Goal: Find specific page/section: Find specific page/section

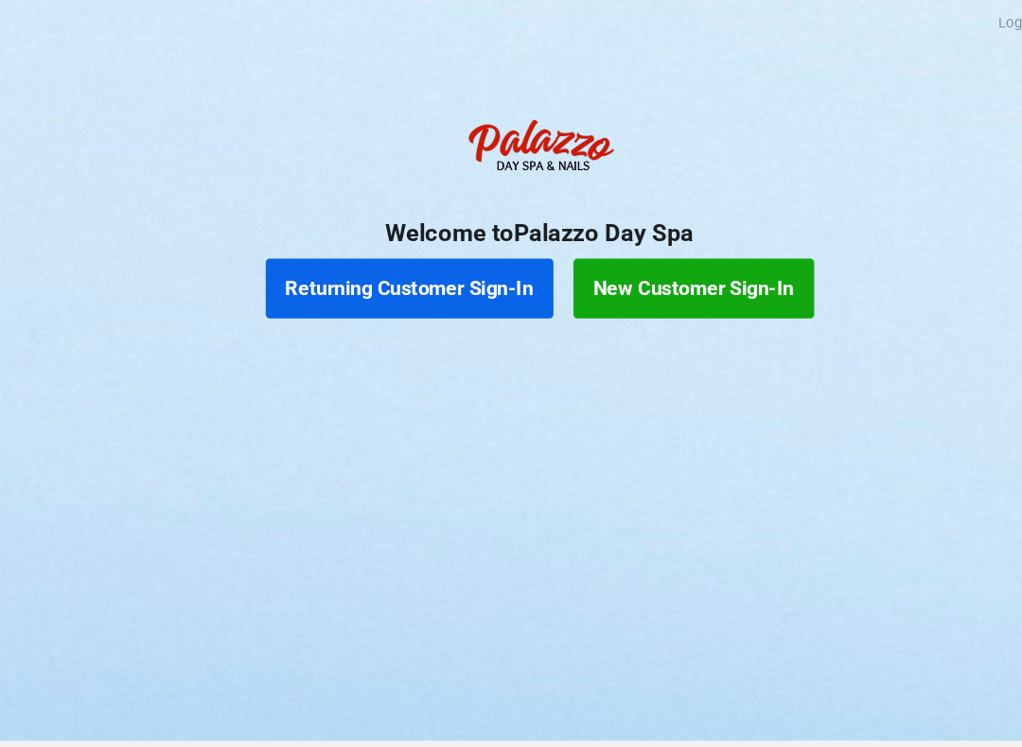
click at [356, 273] on button "Returning Customer Sign-In" at bounding box center [388, 273] width 272 height 57
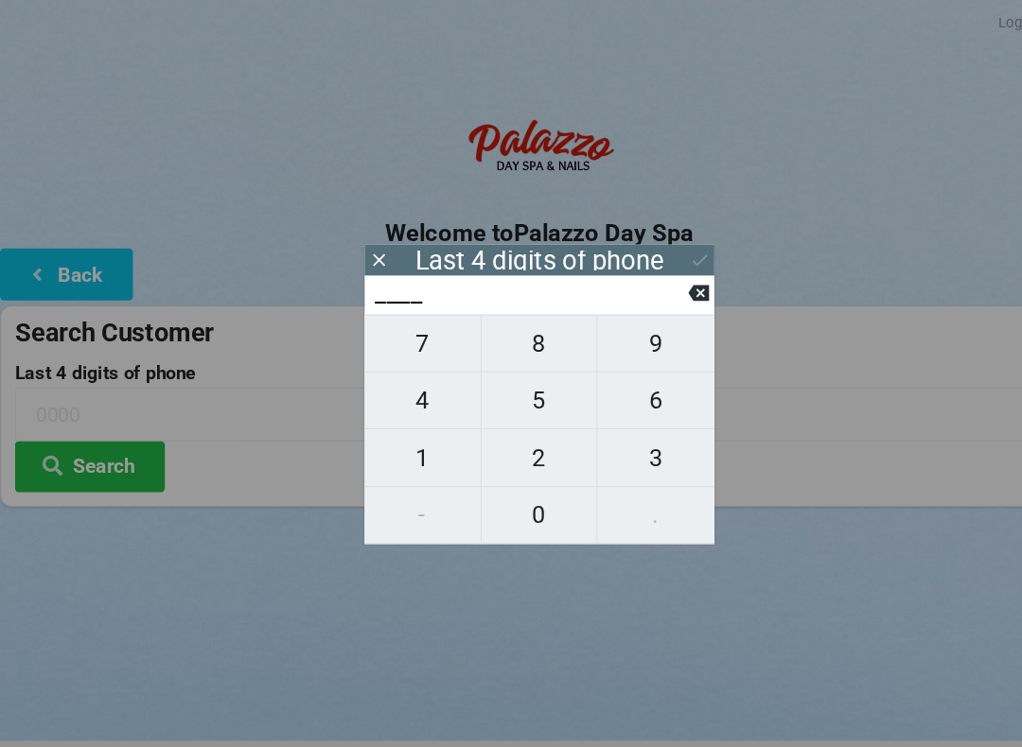
click at [503, 482] on span "0" at bounding box center [511, 488] width 110 height 40
type input "0___"
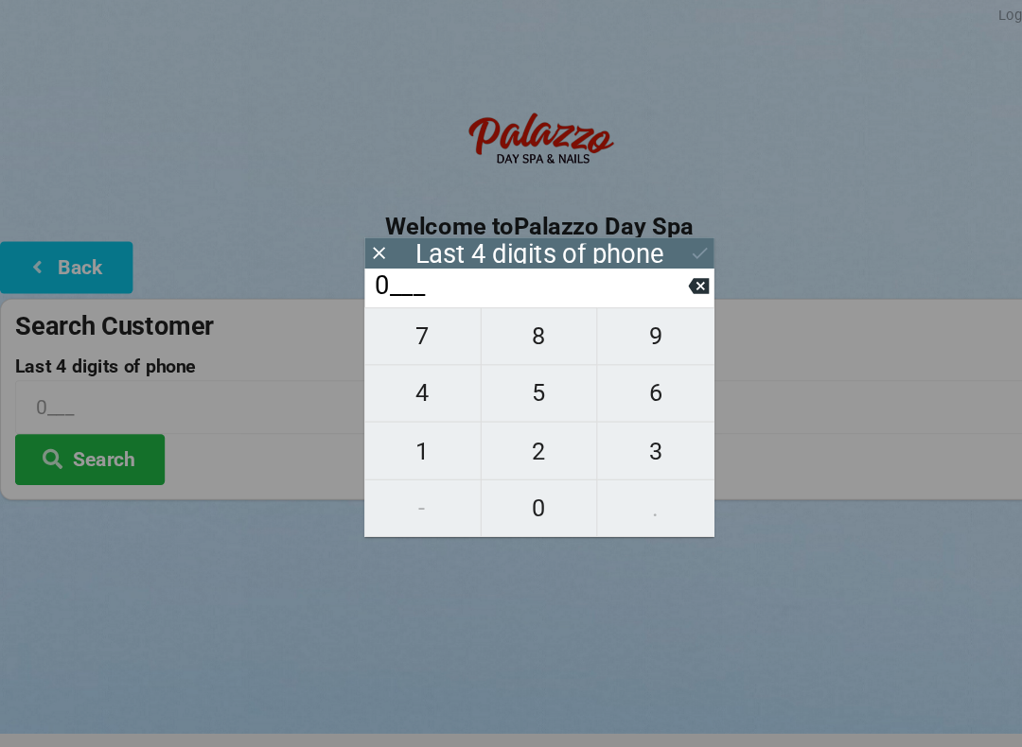
click at [511, 438] on span "2" at bounding box center [511, 434] width 110 height 40
type input "02__"
click at [612, 314] on span "9" at bounding box center [621, 326] width 111 height 40
type input "029_"
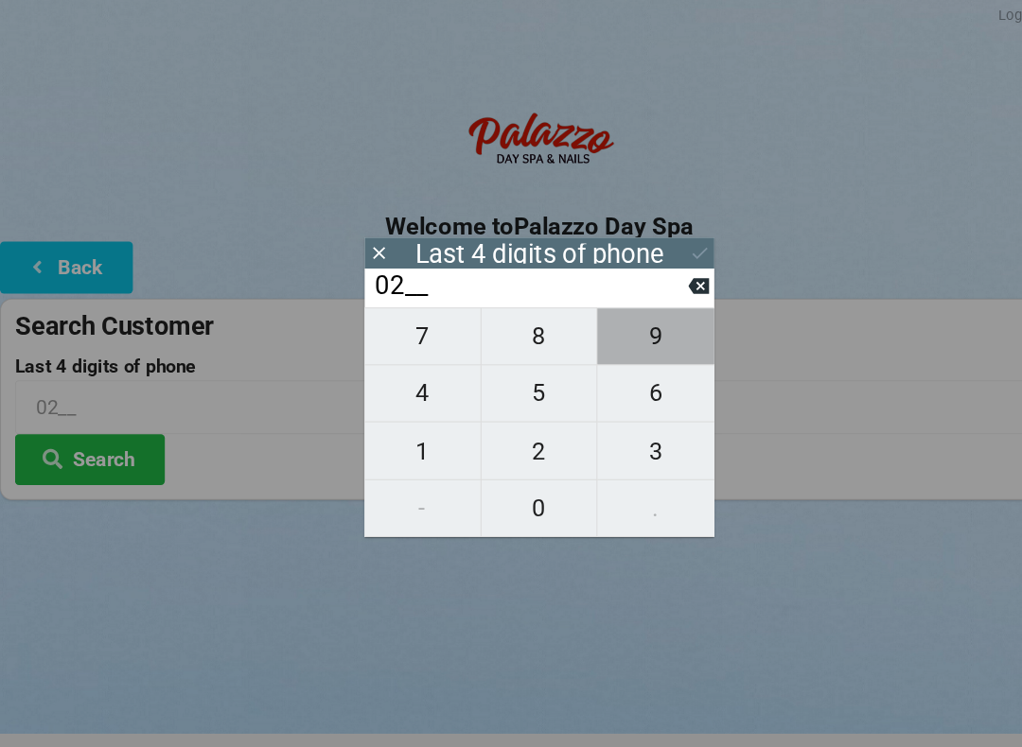
type input "029_"
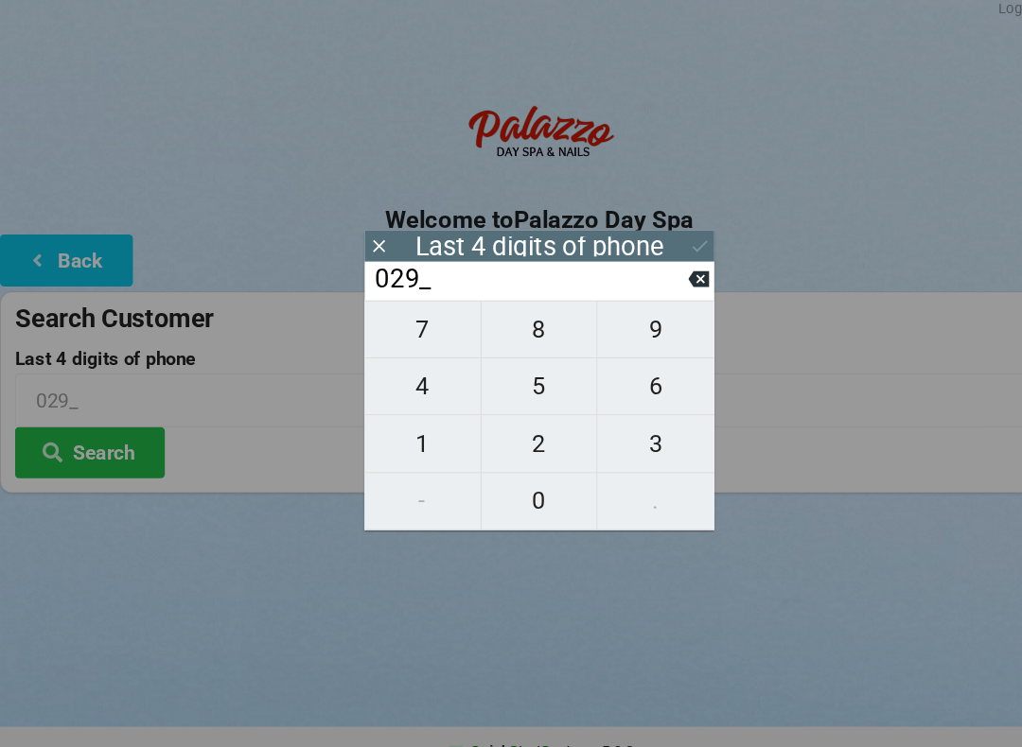
click at [610, 324] on span "9" at bounding box center [621, 326] width 111 height 40
type input "0299"
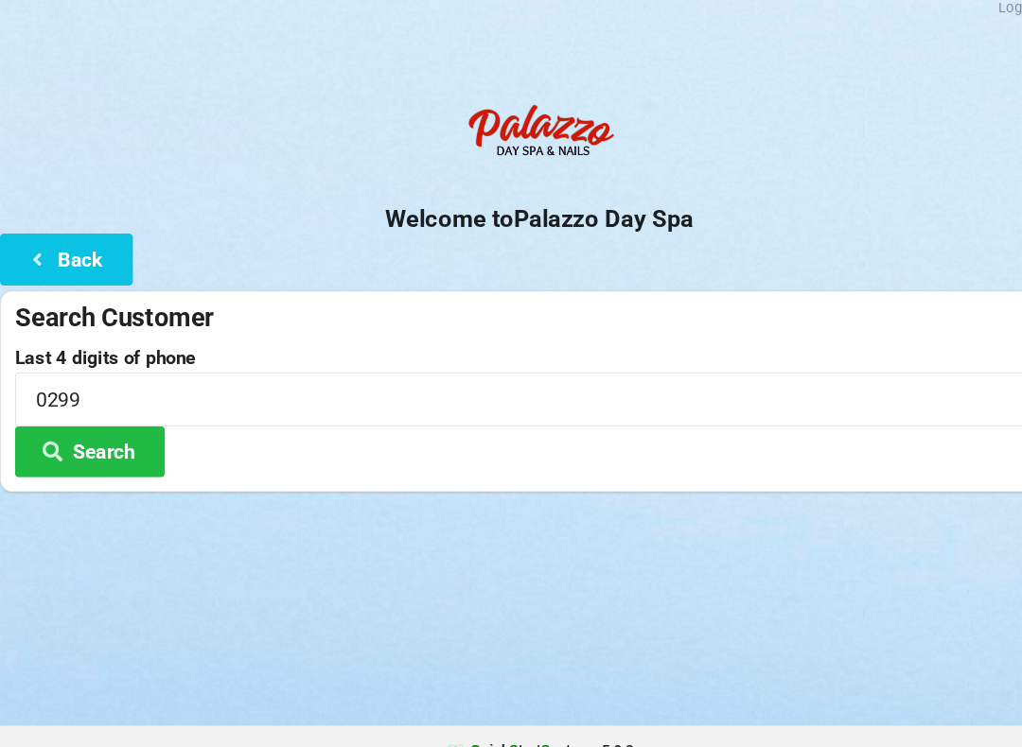
click at [70, 419] on button "Search" at bounding box center [85, 442] width 142 height 48
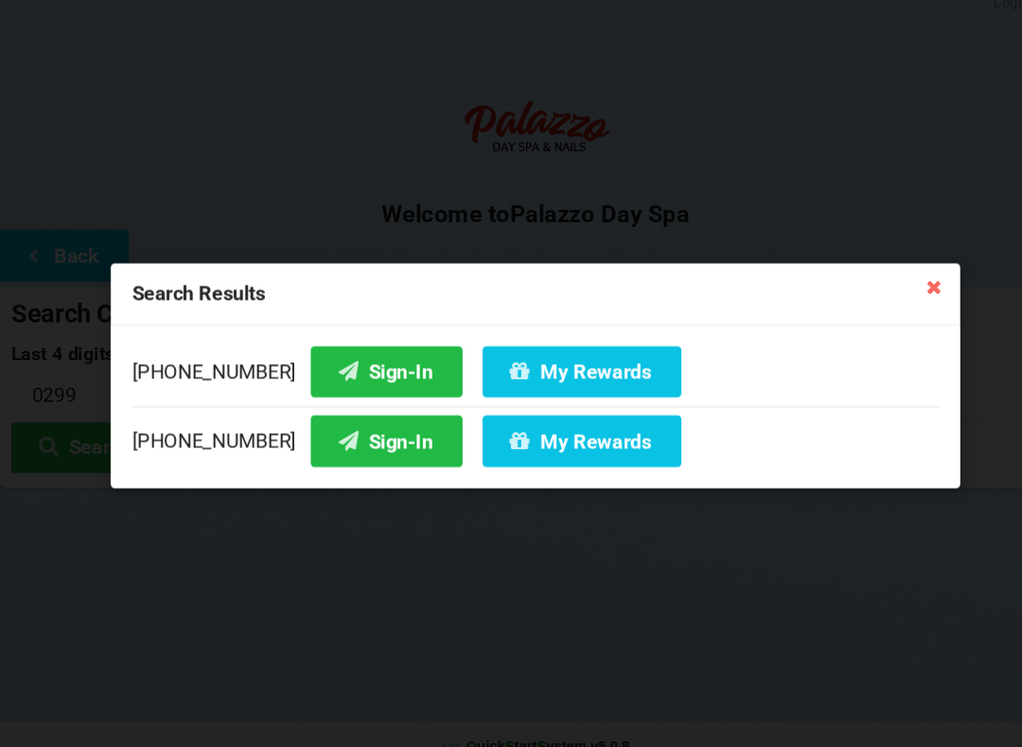
click at [305, 412] on button "Sign-In" at bounding box center [370, 436] width 144 height 48
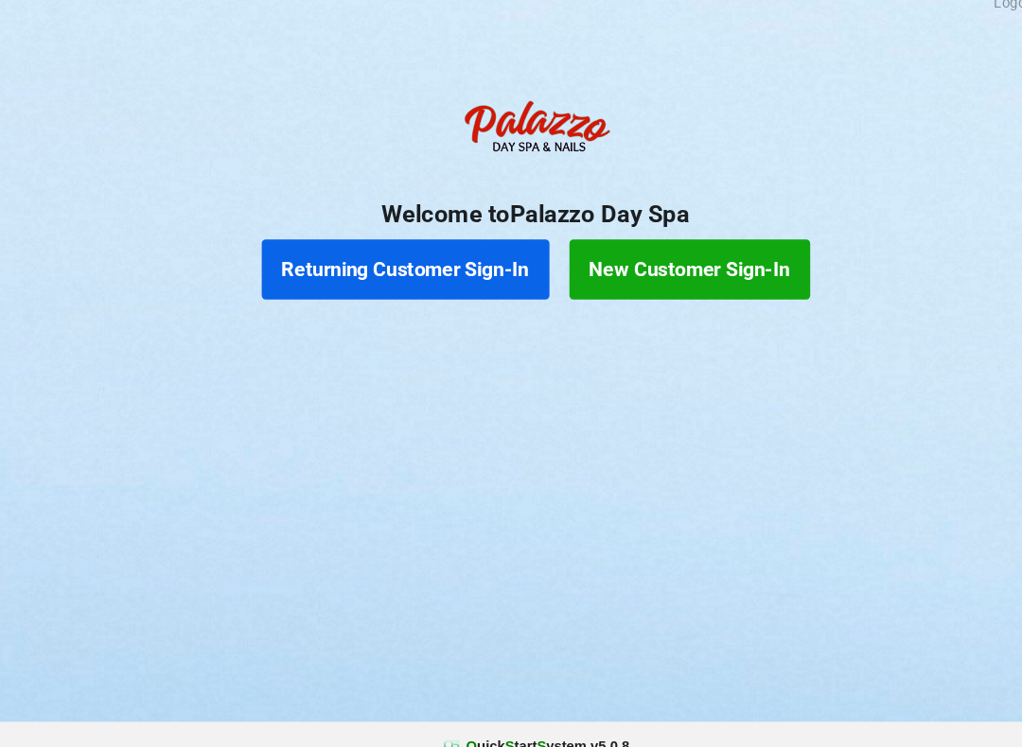
click at [395, 255] on button "Returning Customer Sign-In" at bounding box center [388, 273] width 272 height 57
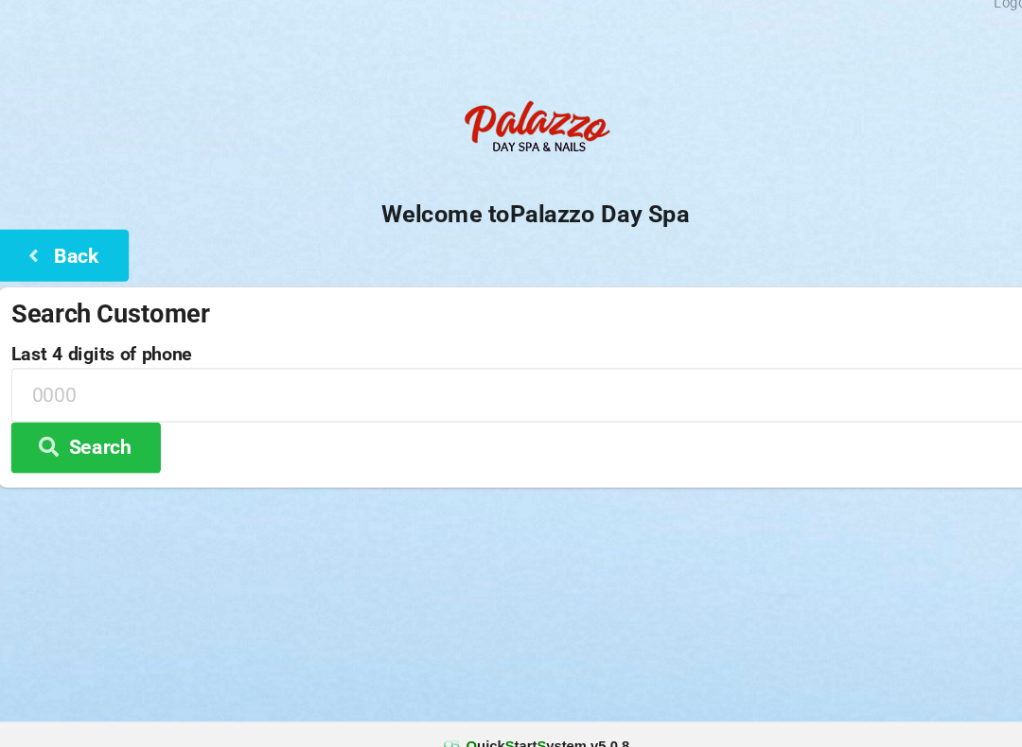
click at [31, 251] on icon at bounding box center [36, 259] width 23 height 16
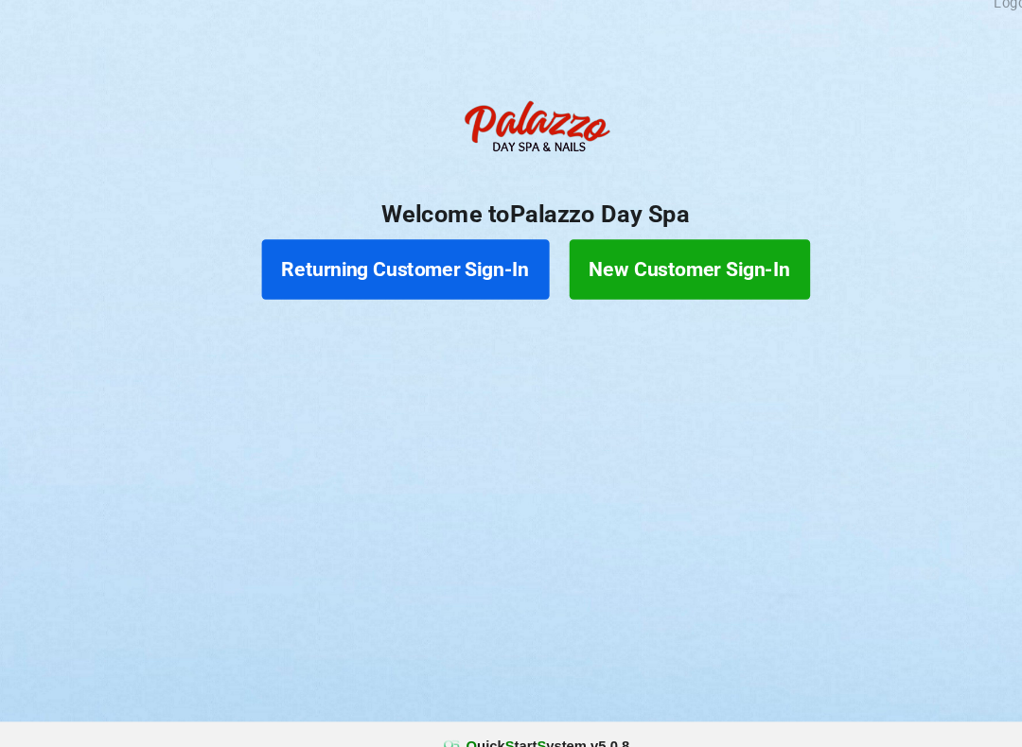
click at [371, 253] on button "Returning Customer Sign-In" at bounding box center [388, 273] width 272 height 57
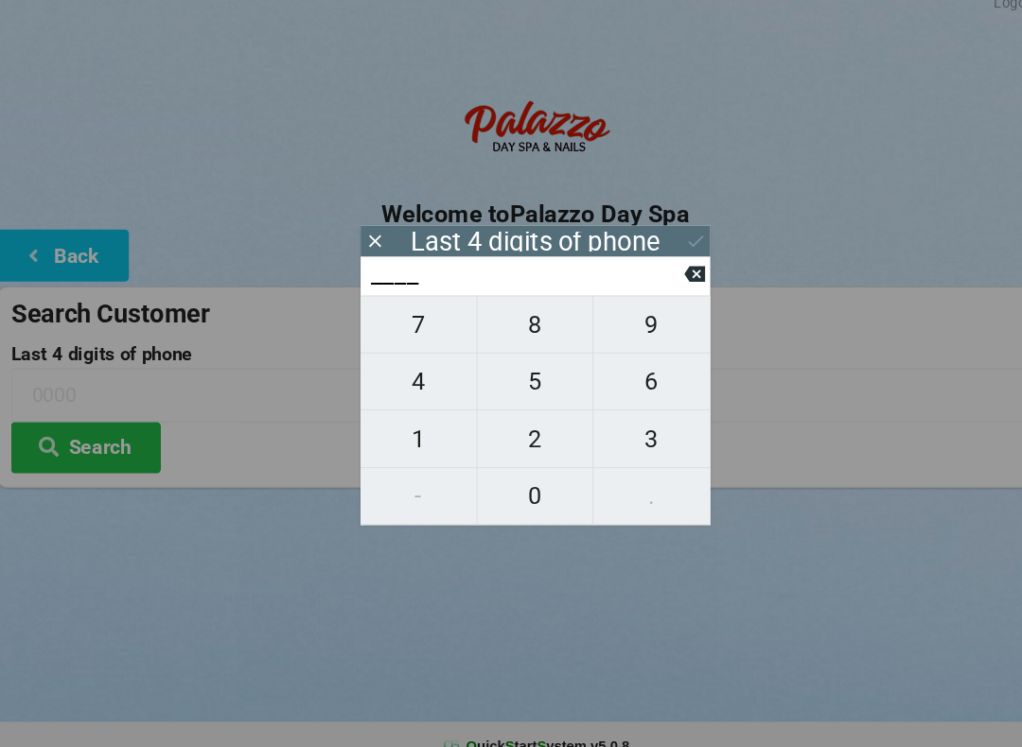
click at [497, 471] on span "0" at bounding box center [511, 488] width 110 height 40
type input "0___"
click at [492, 427] on span "2" at bounding box center [511, 434] width 110 height 40
type input "02__"
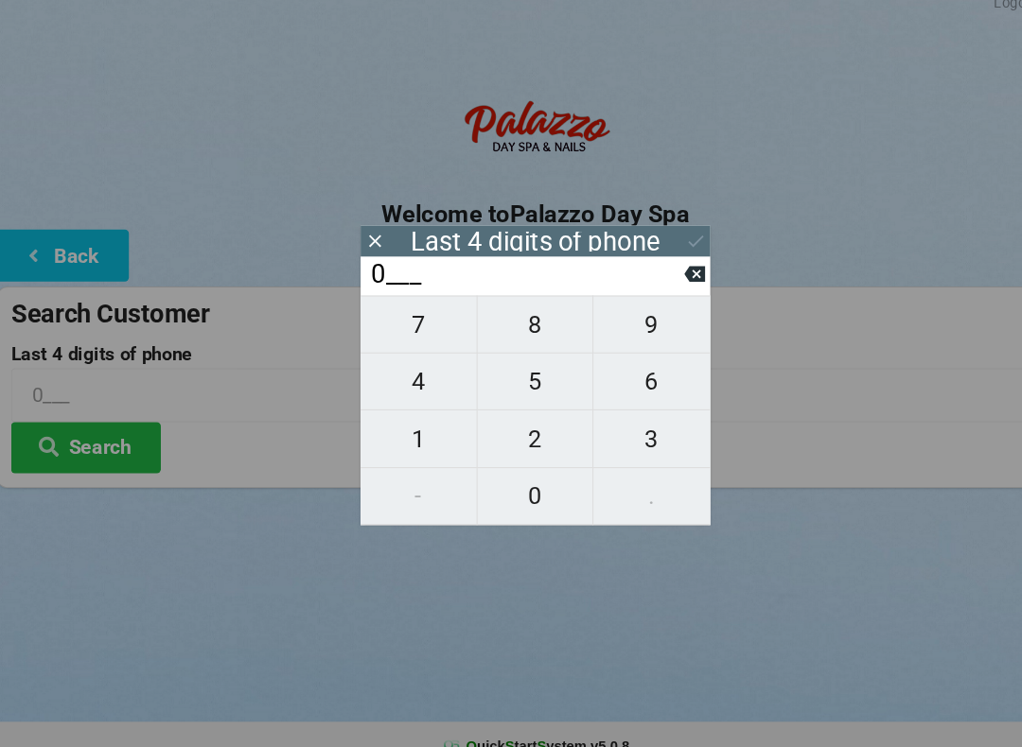
type input "02__"
click at [606, 323] on span "9" at bounding box center [621, 326] width 111 height 40
type input "029_"
click at [609, 313] on span "9" at bounding box center [621, 326] width 111 height 40
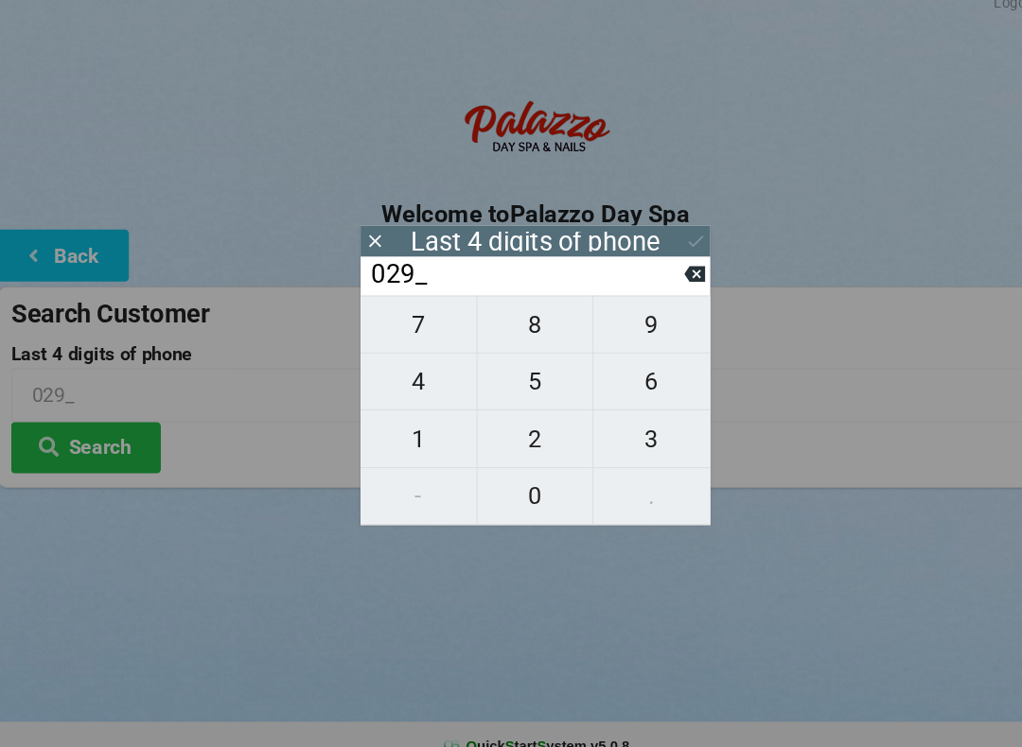
type input "0299"
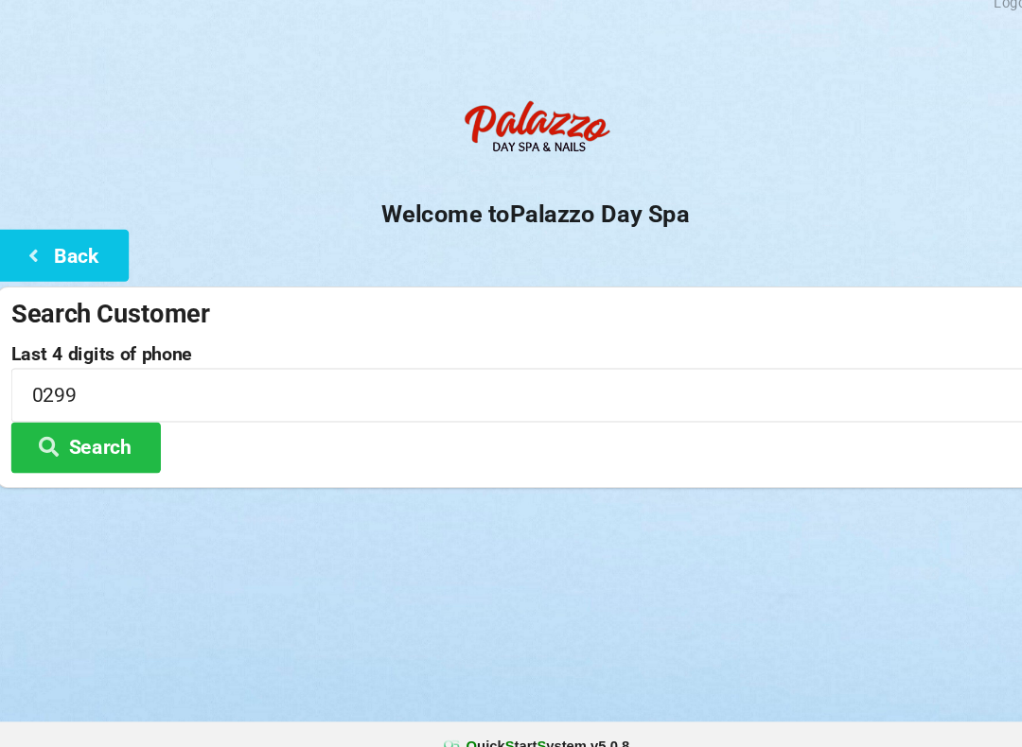
click at [55, 432] on icon at bounding box center [50, 440] width 23 height 16
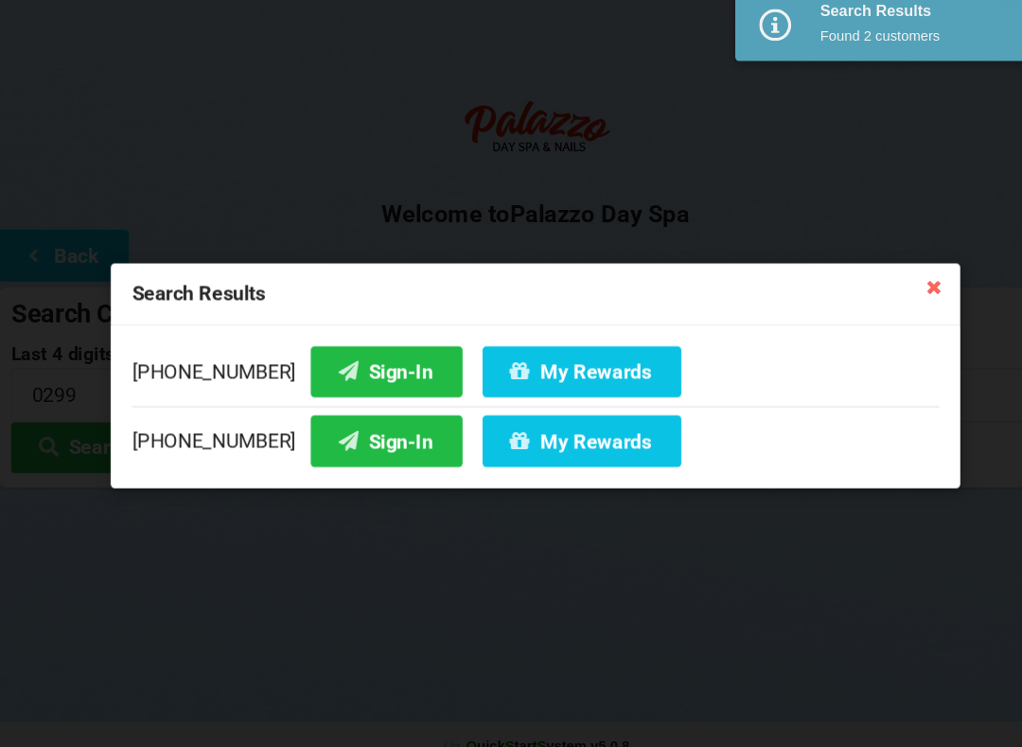
click at [500, 414] on button "My Rewards" at bounding box center [555, 436] width 188 height 48
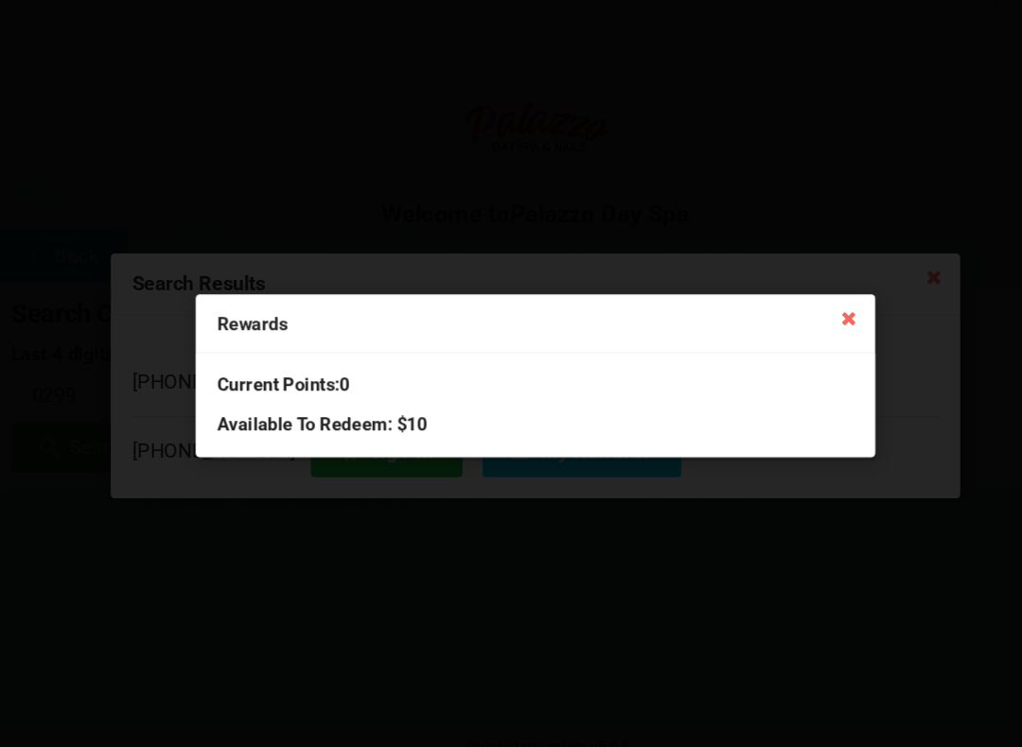
click at [763, 506] on div "Rewards Current Points: 0 Available To Redeem : $10" at bounding box center [511, 373] width 1022 height 747
click at [799, 304] on icon at bounding box center [808, 319] width 30 height 30
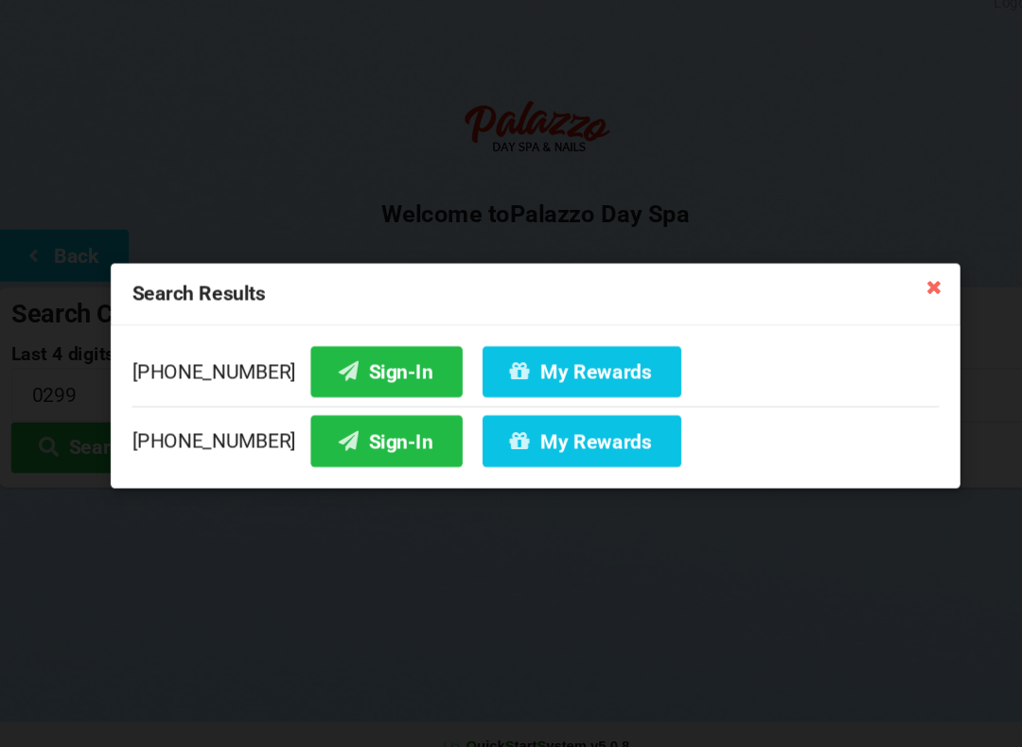
click at [879, 274] on icon at bounding box center [888, 289] width 30 height 30
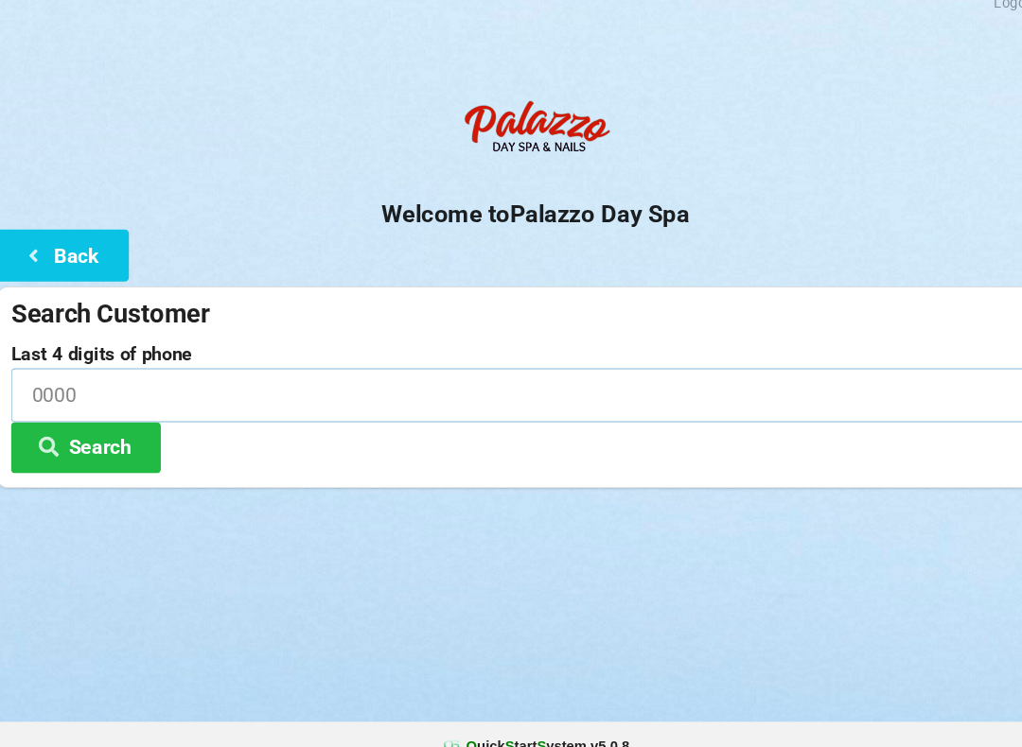
click at [173, 378] on input at bounding box center [510, 392] width 993 height 50
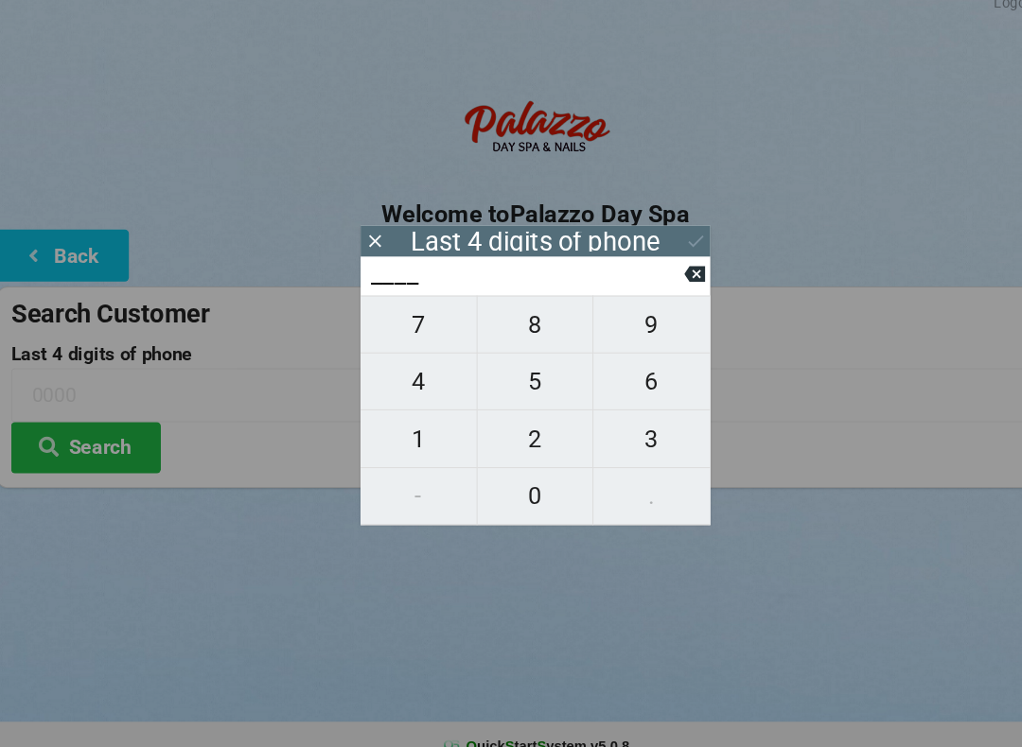
click at [514, 320] on span "8" at bounding box center [511, 326] width 110 height 40
type input "8___"
click at [541, 469] on span "0" at bounding box center [511, 488] width 110 height 40
type input "80__"
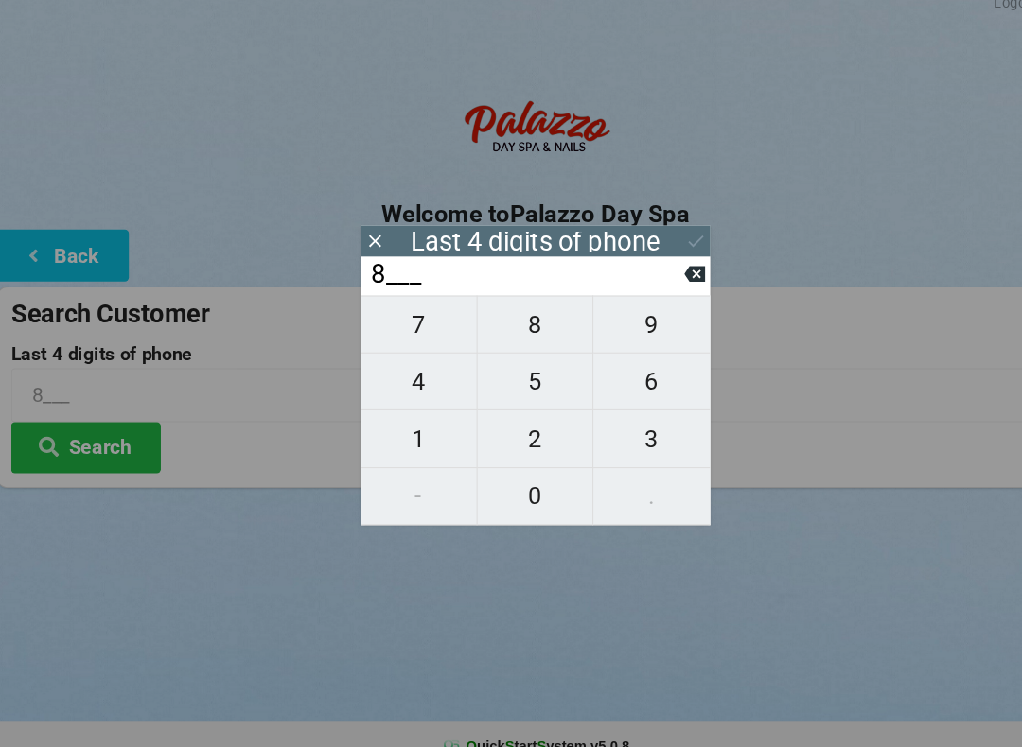
type input "80__"
click at [648, 307] on span "9" at bounding box center [621, 326] width 111 height 40
type input "809_"
click at [647, 276] on input "809_" at bounding box center [502, 278] width 299 height 30
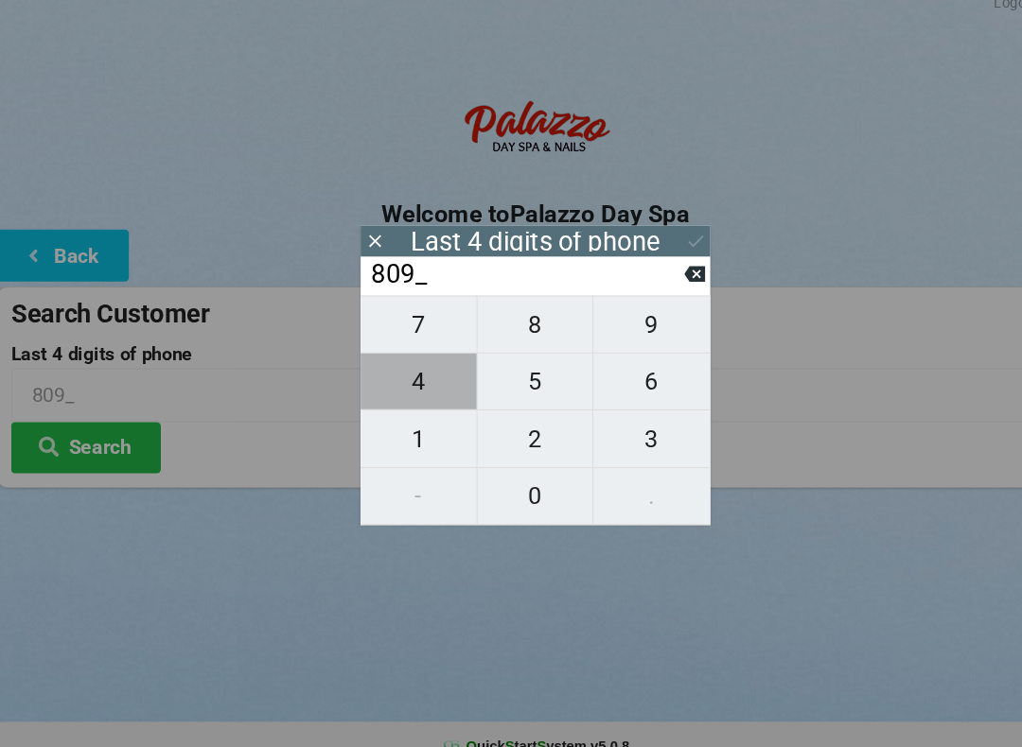
click at [411, 360] on span "4" at bounding box center [400, 380] width 110 height 40
type input "8094"
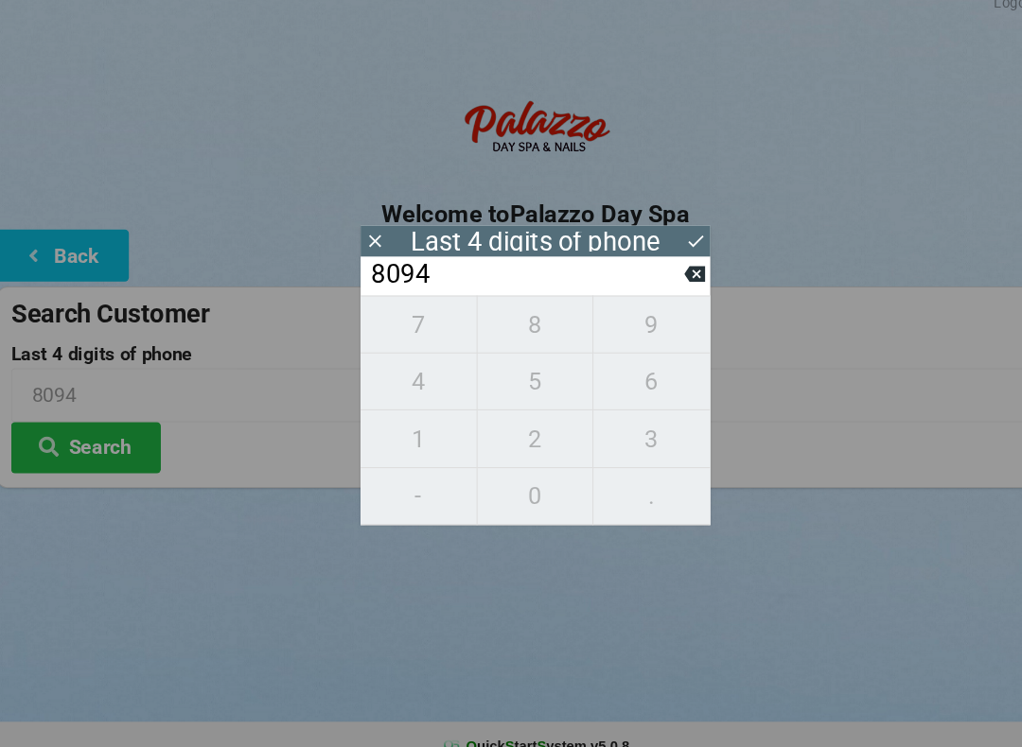
click at [652, 271] on icon at bounding box center [662, 278] width 20 height 15
click at [665, 271] on icon at bounding box center [662, 278] width 20 height 15
type input "80__"
click at [395, 370] on span "4" at bounding box center [400, 380] width 110 height 40
type input "804_"
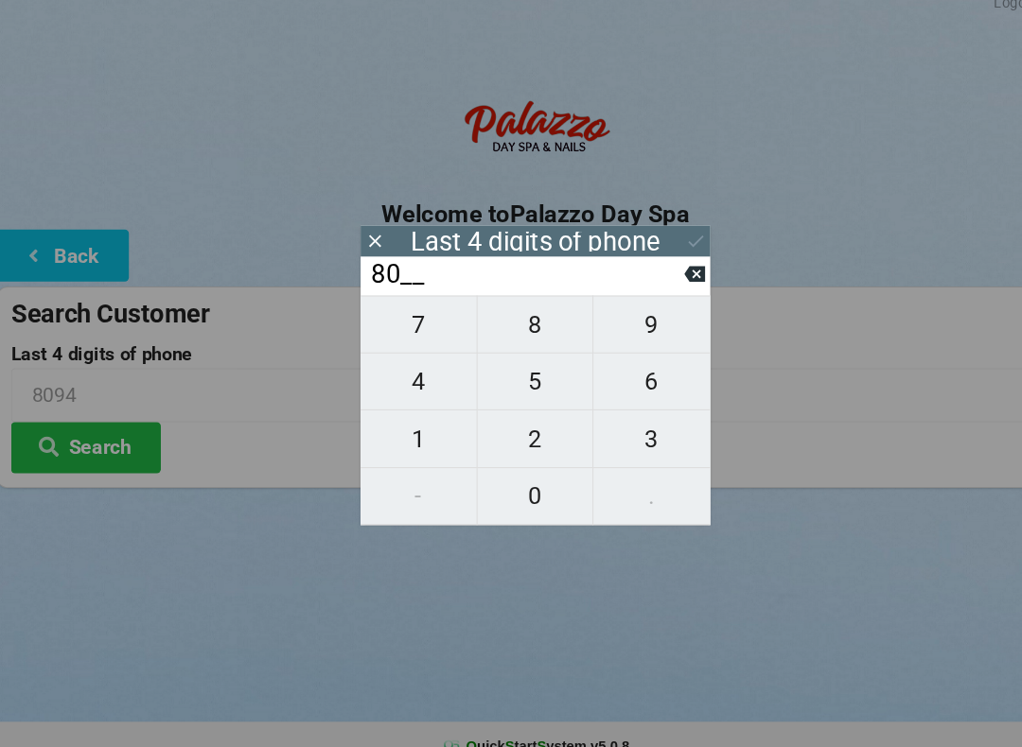
type input "804_"
click at [638, 313] on span "9" at bounding box center [621, 326] width 111 height 40
type input "8049"
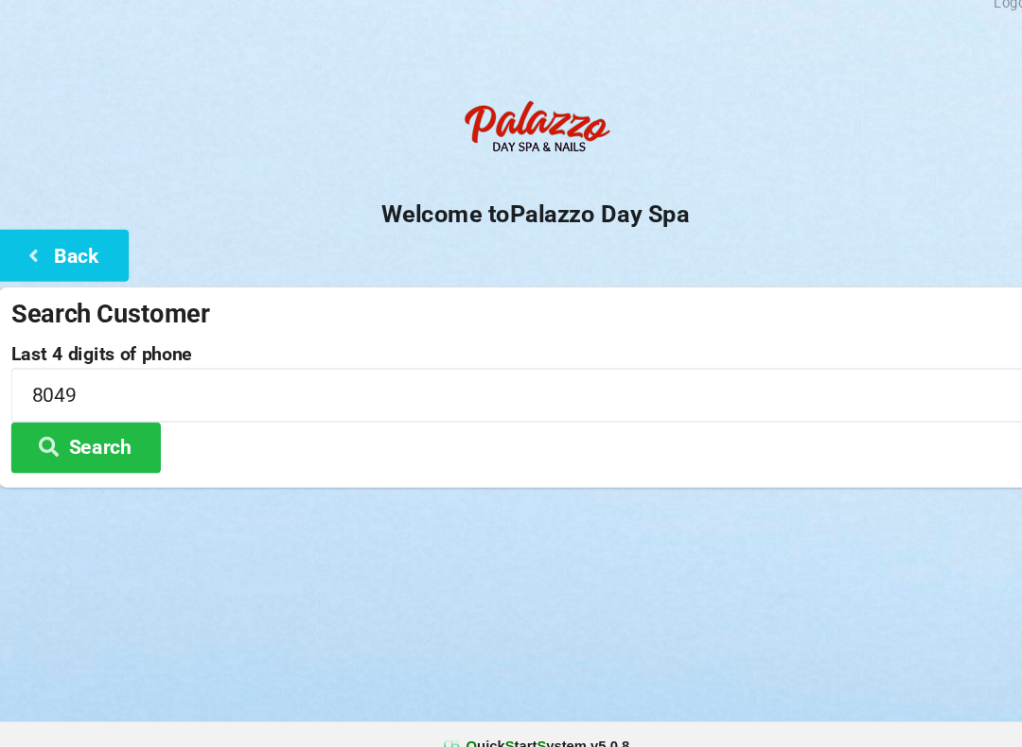
click at [782, 549] on div "Logout Logout Sign-In Welcome to Palazzo Day Spa Back Search Customer Last 4 di…" at bounding box center [511, 373] width 1022 height 747
click at [122, 433] on button "Search" at bounding box center [85, 442] width 142 height 48
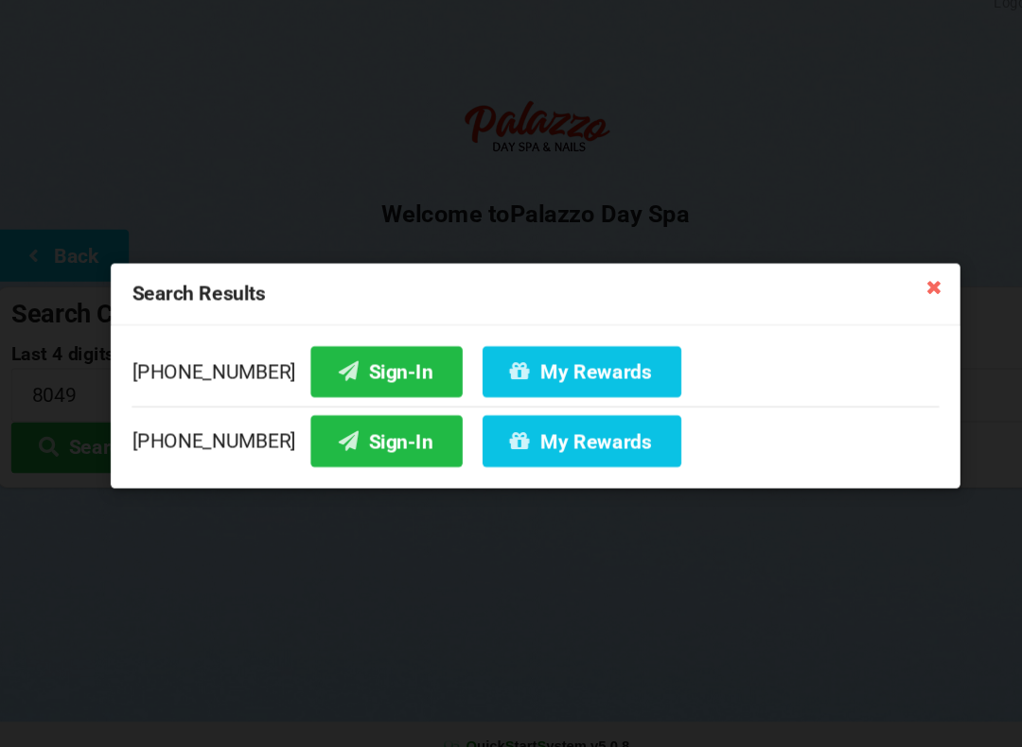
click at [354, 421] on button "Sign-In" at bounding box center [370, 436] width 144 height 48
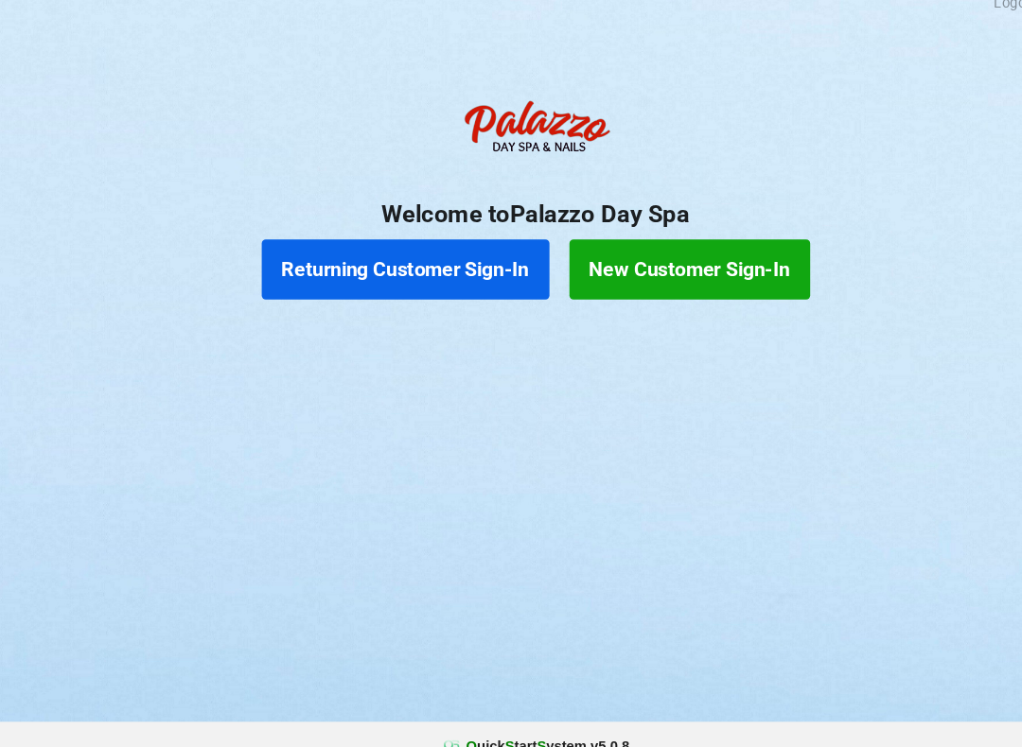
click at [417, 257] on button "Returning Customer Sign-In" at bounding box center [388, 273] width 272 height 57
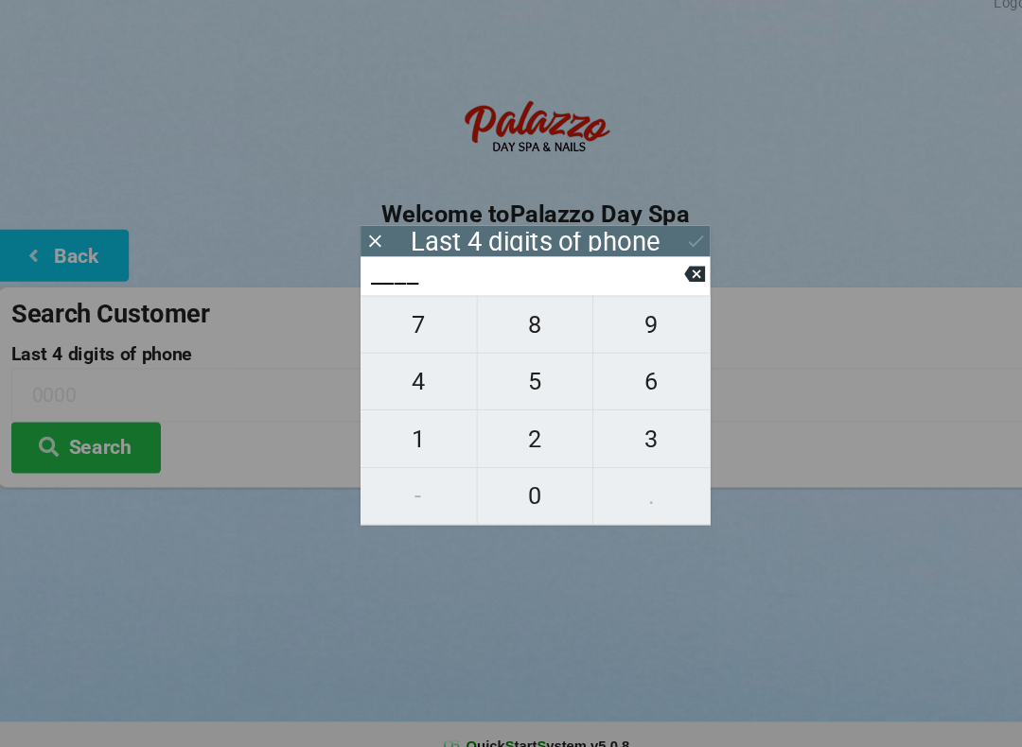
click at [416, 371] on span "4" at bounding box center [400, 380] width 110 height 40
type input "4___"
click at [509, 475] on span "0" at bounding box center [511, 488] width 110 height 40
type input "40__"
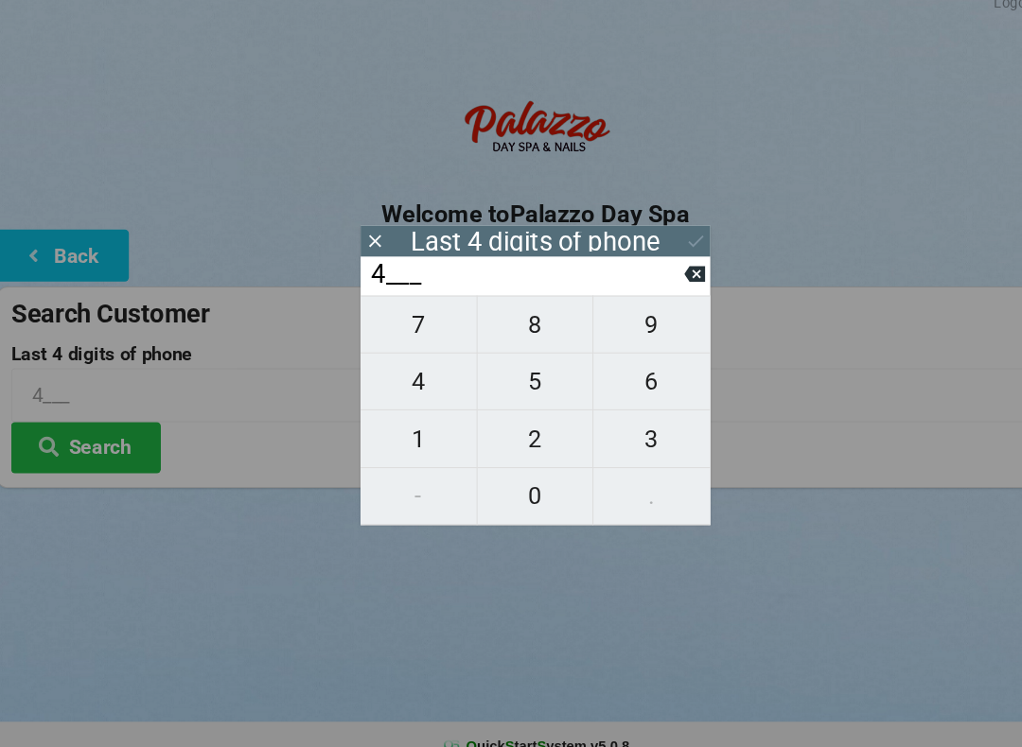
type input "40__"
click at [409, 324] on span "7" at bounding box center [400, 326] width 110 height 40
type input "407_"
click at [407, 370] on span "4" at bounding box center [400, 380] width 110 height 40
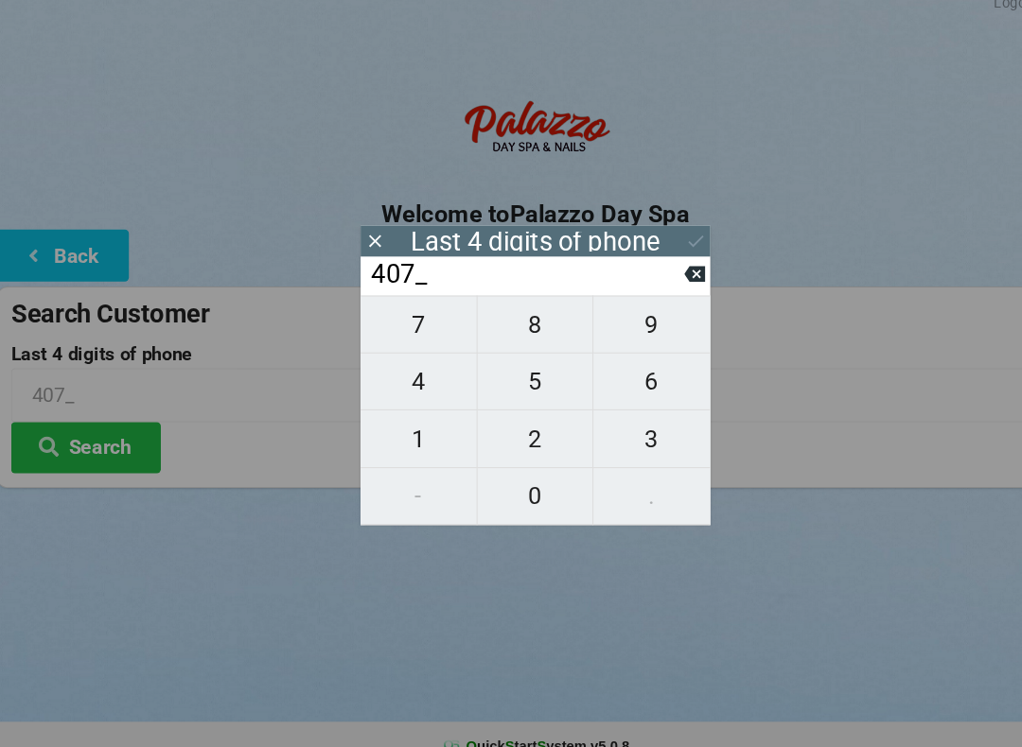
type input "4074"
click at [514, 479] on div "7 8 9 4 5 6 1 2 3 - 0 ." at bounding box center [510, 407] width 331 height 218
click at [529, 465] on div "7 8 9 4 5 6 1 2 3 - 0 ." at bounding box center [510, 407] width 331 height 218
click at [623, 335] on div "7 8 9 4 5 6 1 2 3 - 0 ." at bounding box center [510, 407] width 331 height 218
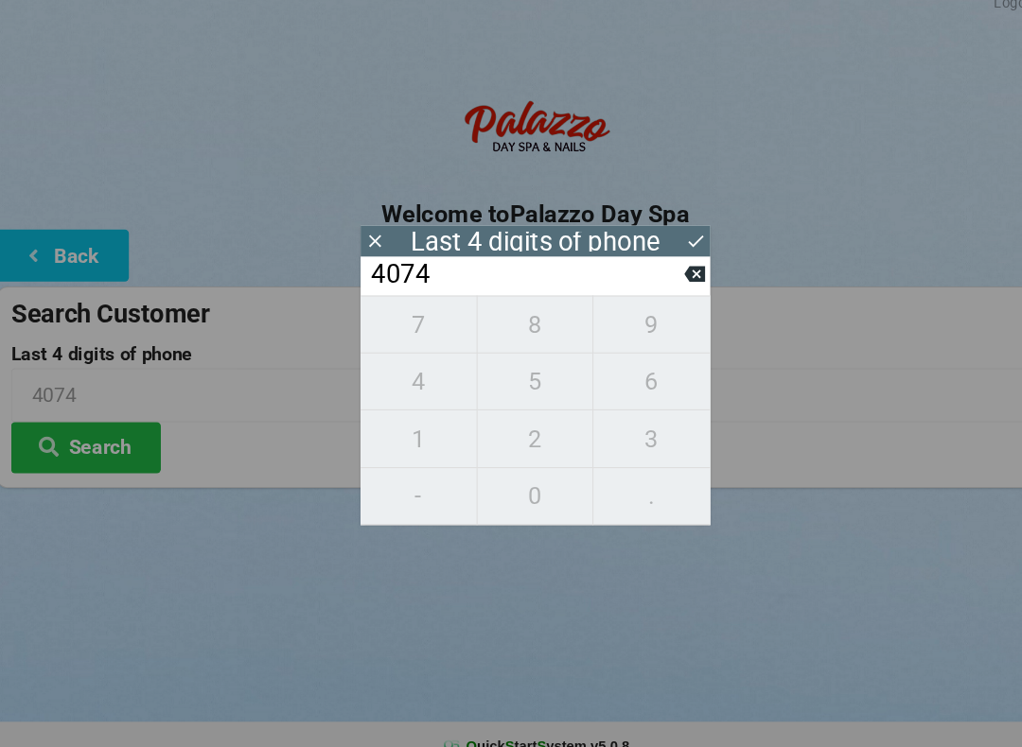
click at [660, 268] on icon at bounding box center [662, 278] width 20 height 20
click at [644, 265] on input "407_" at bounding box center [502, 278] width 299 height 30
click at [654, 271] on icon at bounding box center [662, 278] width 20 height 15
click at [666, 271] on icon at bounding box center [662, 278] width 20 height 15
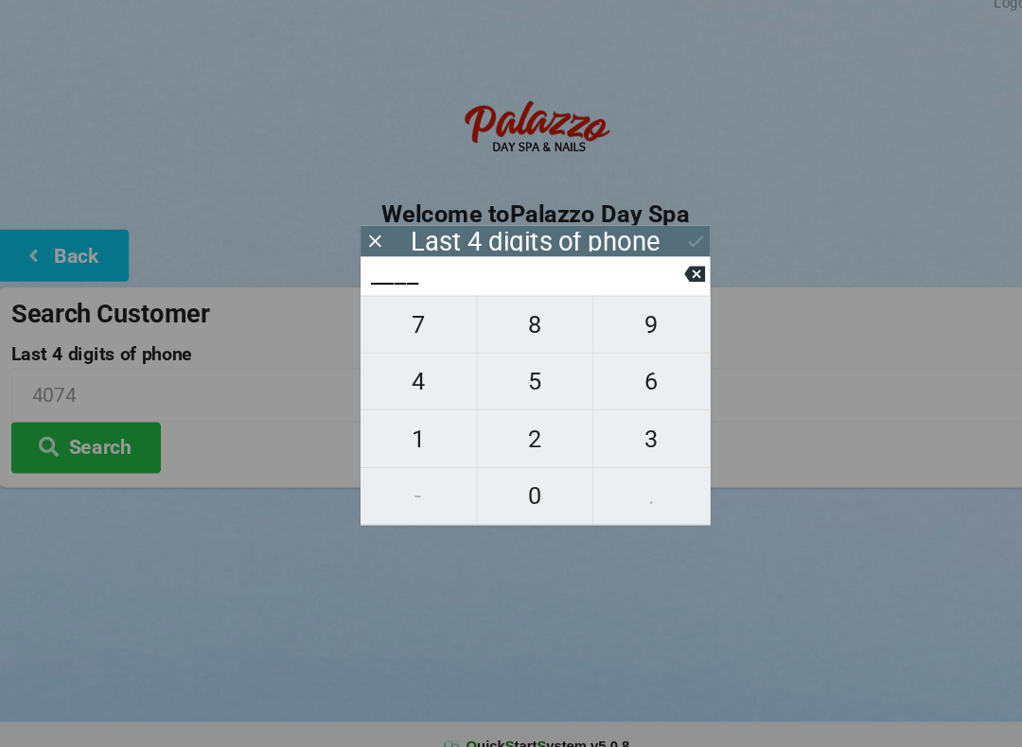
click at [524, 424] on span "2" at bounding box center [511, 434] width 110 height 40
type input "2___"
click at [613, 420] on span "3" at bounding box center [621, 434] width 111 height 40
type input "23__"
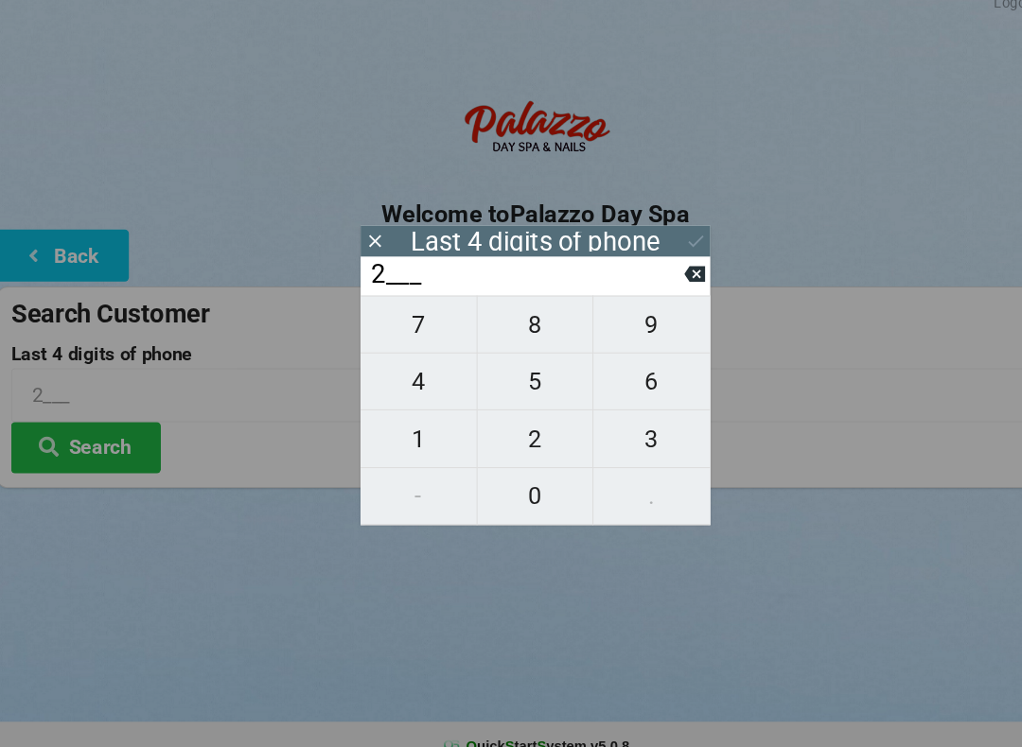
type input "23__"
click at [427, 368] on span "4" at bounding box center [400, 380] width 110 height 40
type input "234_"
click at [500, 324] on span "8" at bounding box center [511, 326] width 110 height 40
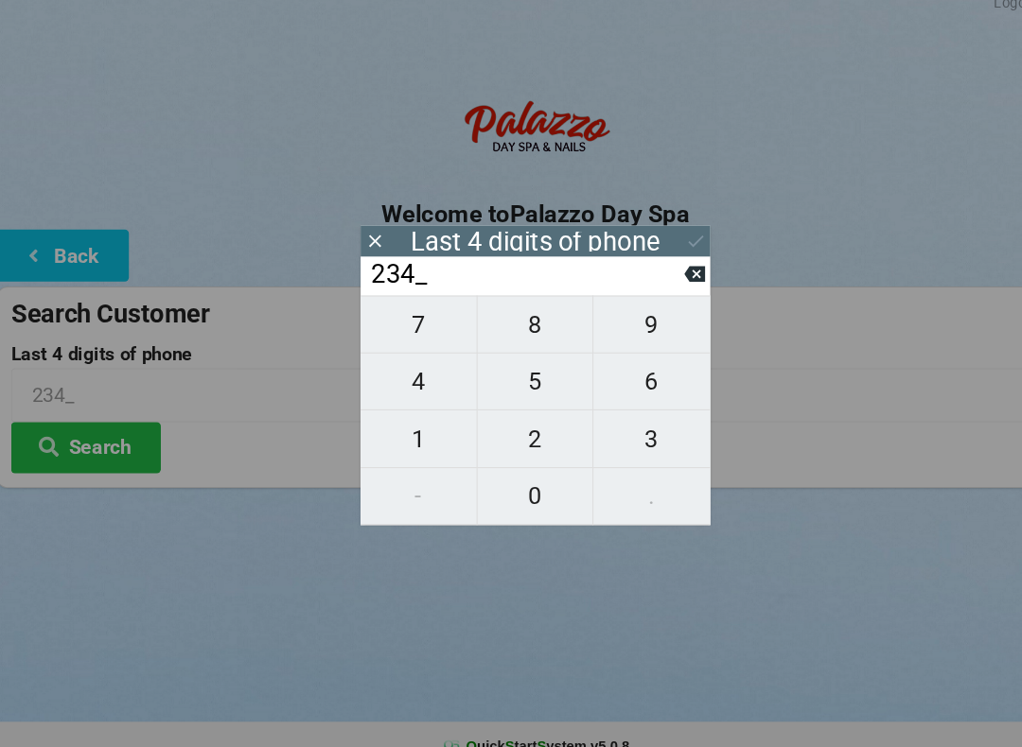
type input "2348"
click at [137, 418] on button "Search" at bounding box center [85, 442] width 142 height 48
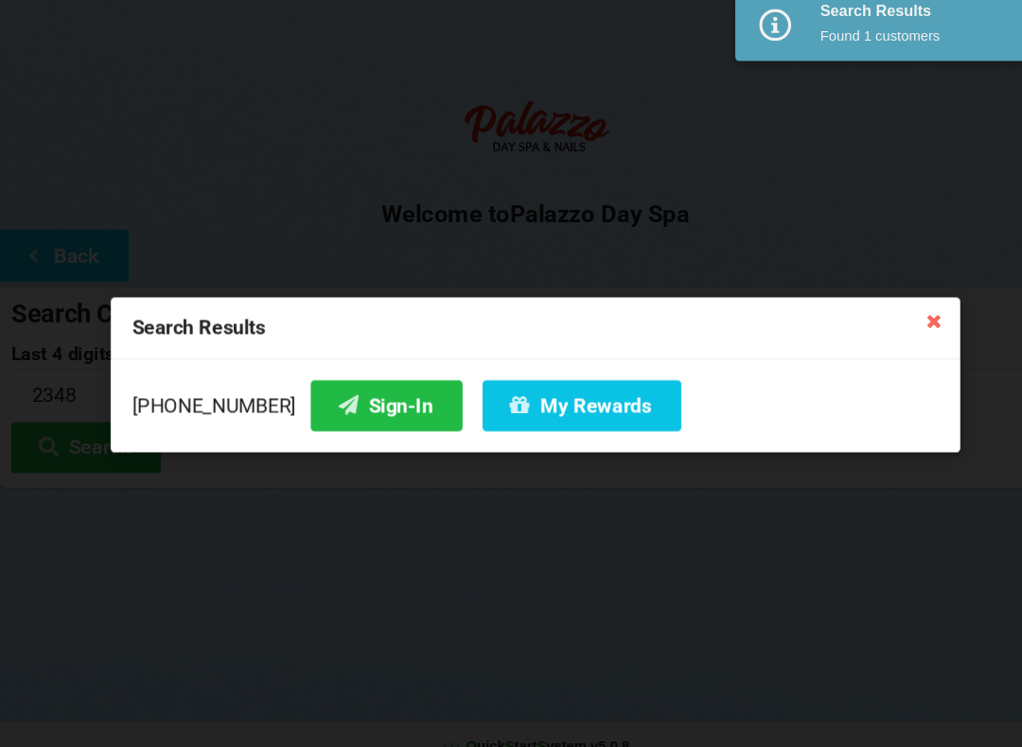
click at [362, 387] on button "Sign-In" at bounding box center [370, 402] width 144 height 48
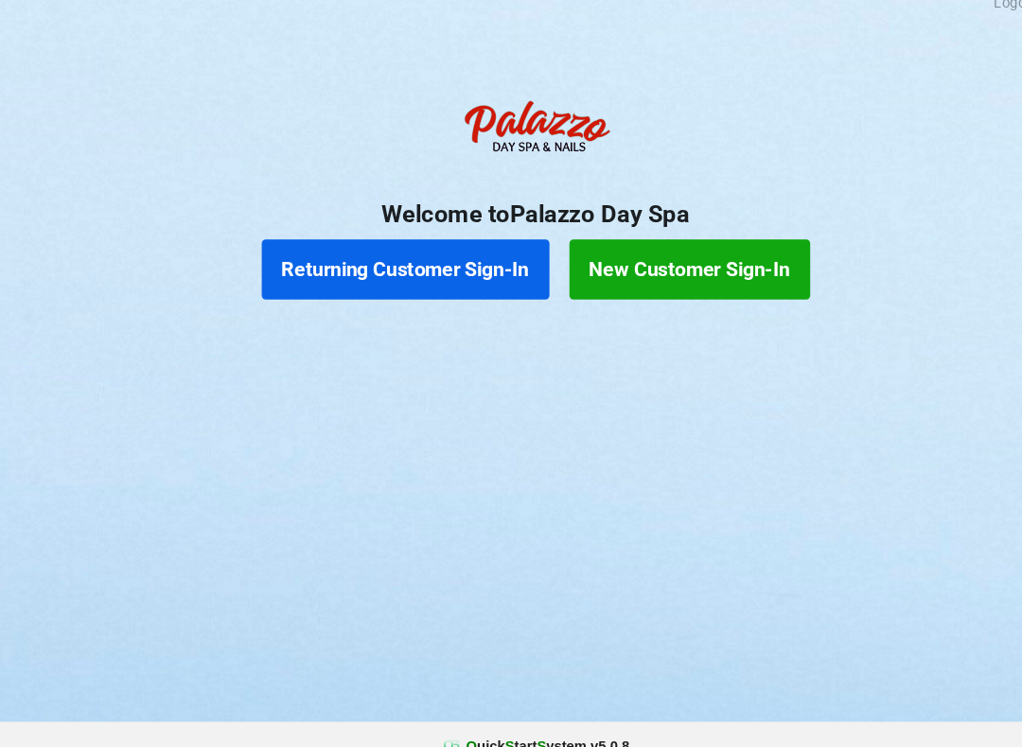
click at [369, 245] on button "Returning Customer Sign-In" at bounding box center [388, 273] width 272 height 57
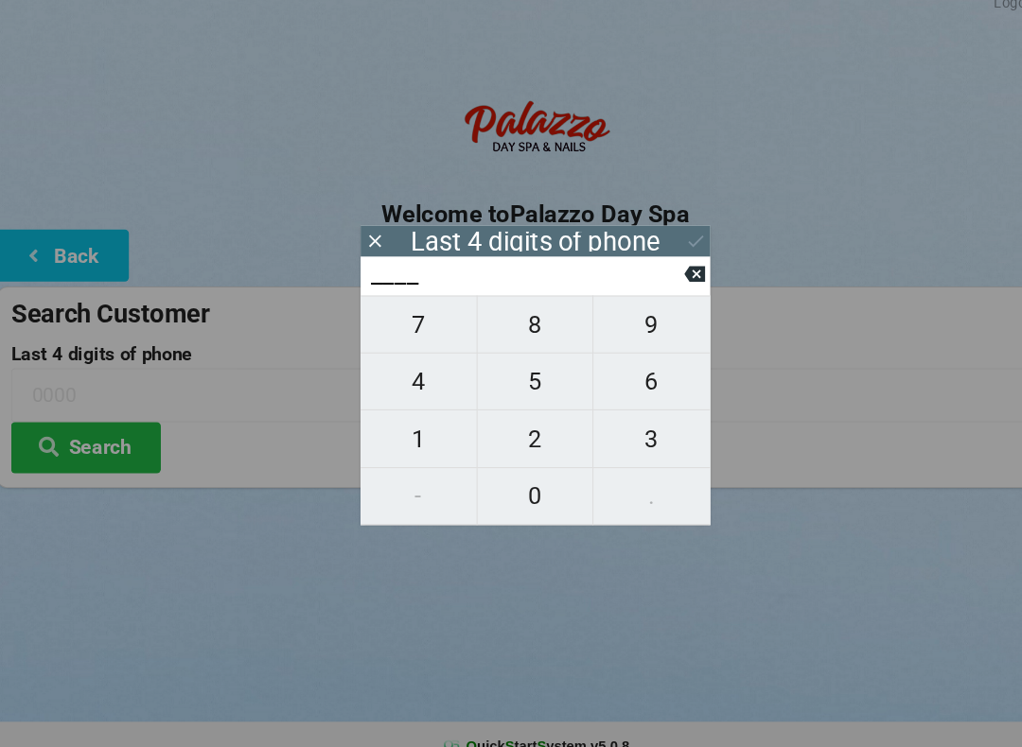
click at [403, 425] on span "1" at bounding box center [400, 434] width 110 height 40
type input "1___"
click at [613, 317] on span "9" at bounding box center [621, 326] width 111 height 40
type input "19__"
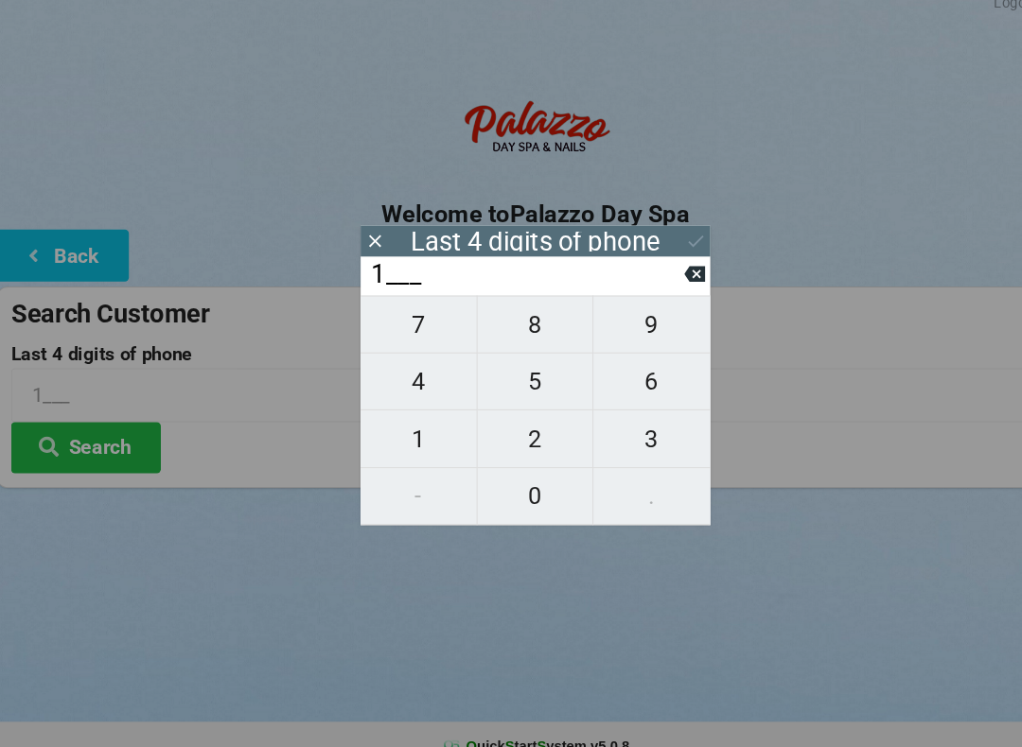
type input "19__"
click at [618, 374] on span "6" at bounding box center [621, 380] width 111 height 40
type input "196_"
click at [617, 439] on span "3" at bounding box center [621, 434] width 111 height 40
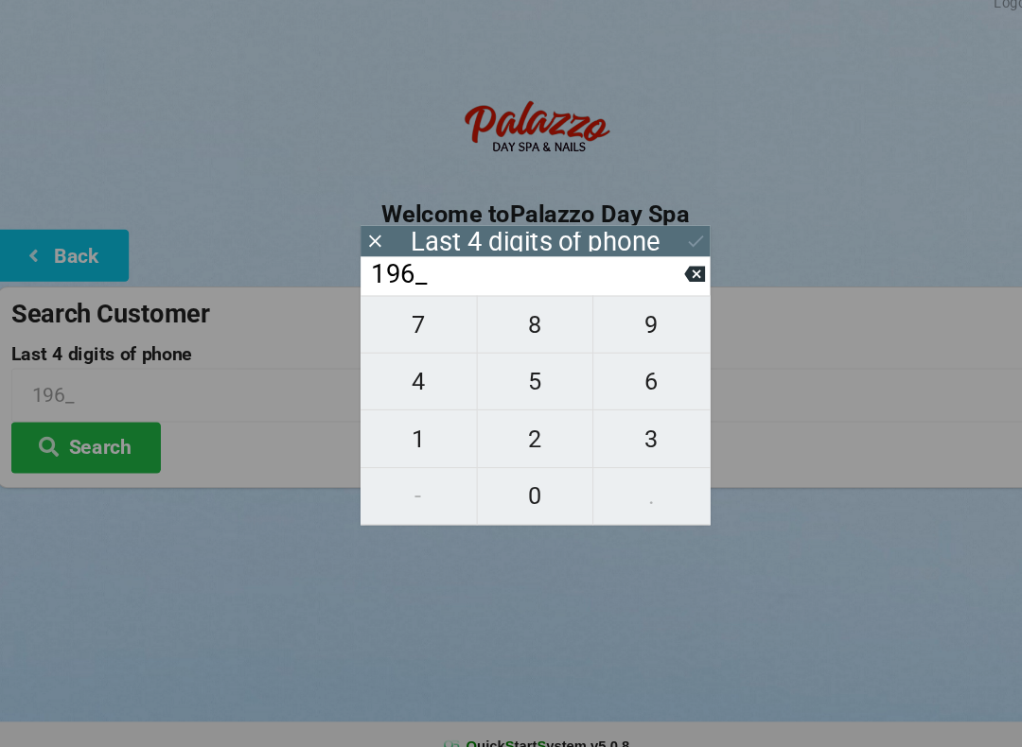
type input "1963"
click at [93, 427] on button "Search" at bounding box center [85, 442] width 142 height 48
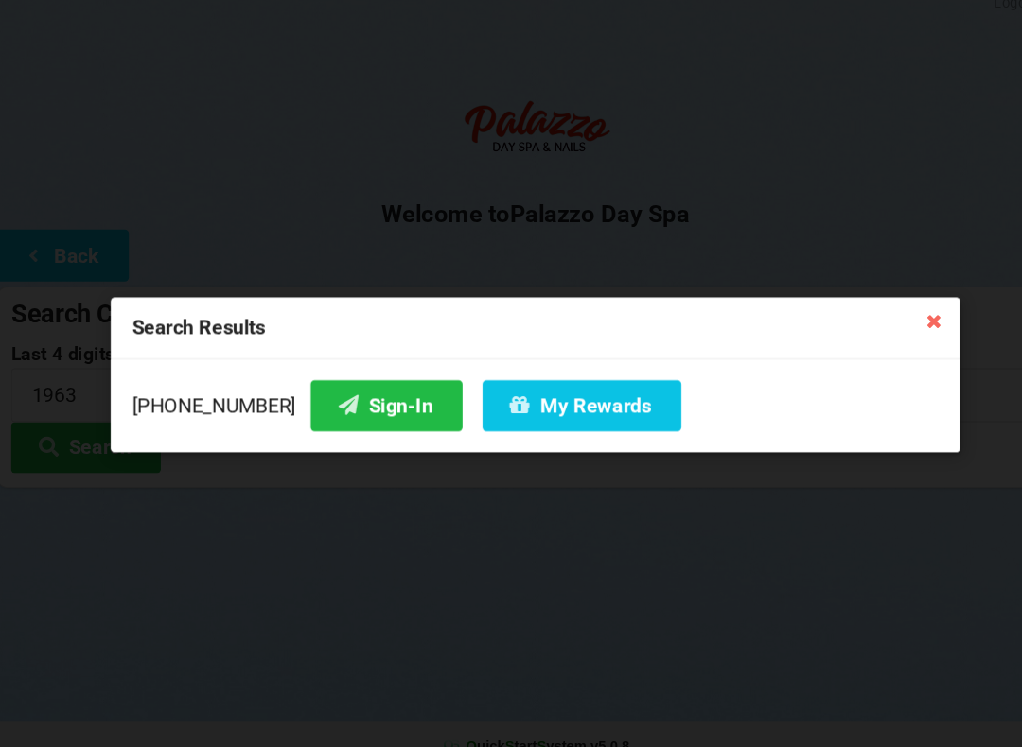
click at [325, 384] on button "Sign-In" at bounding box center [370, 402] width 144 height 48
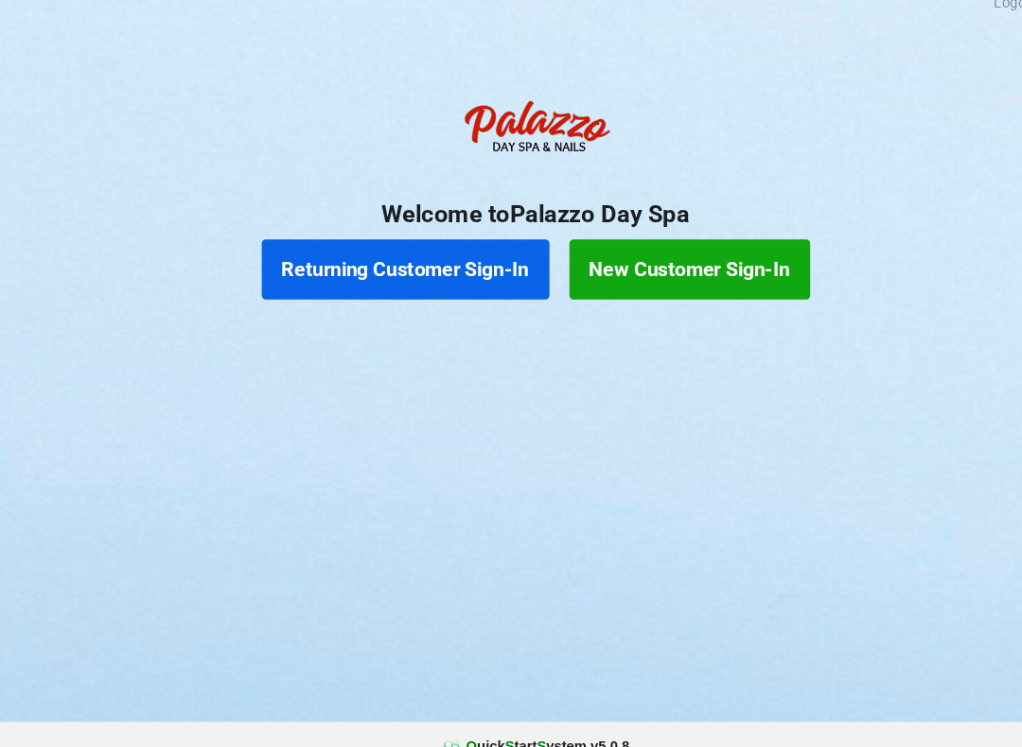
click at [425, 247] on button "Returning Customer Sign-In" at bounding box center [388, 273] width 272 height 57
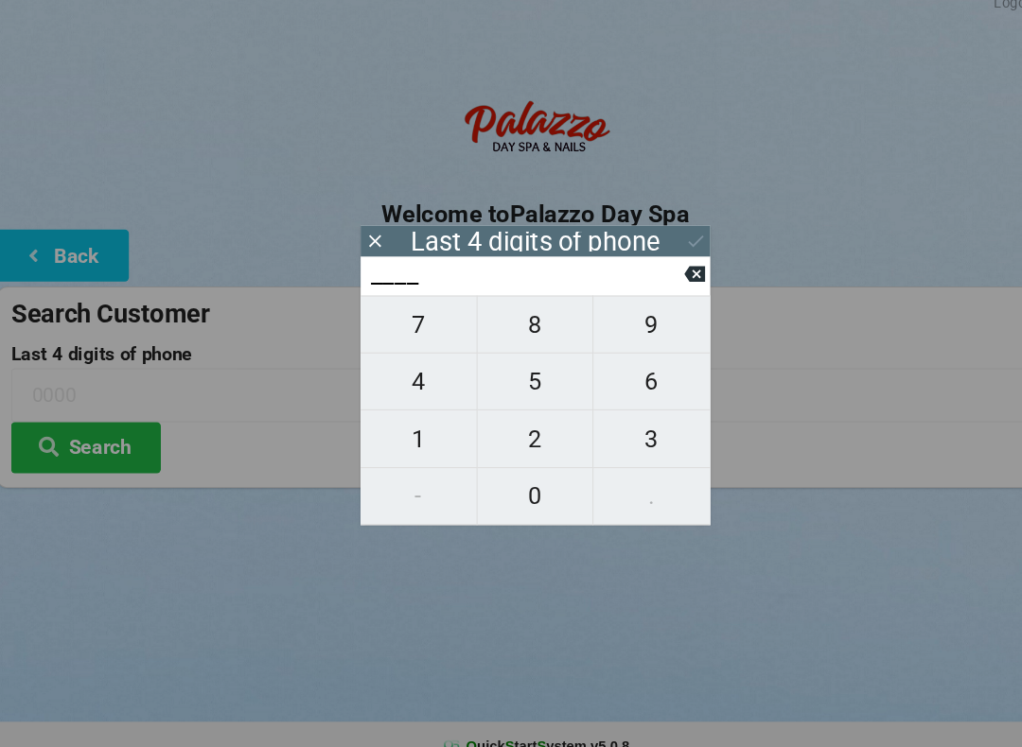
click at [407, 415] on span "1" at bounding box center [400, 434] width 110 height 40
type input "1___"
click at [593, 415] on span "3" at bounding box center [621, 434] width 111 height 40
type input "13__"
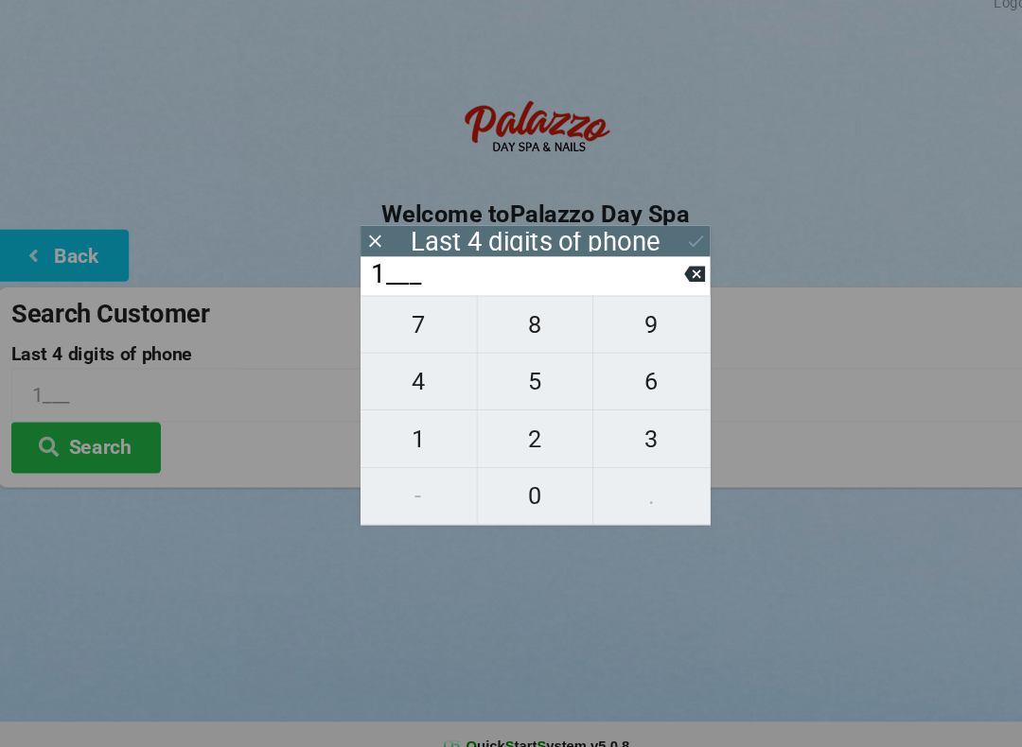
type input "13__"
click at [399, 313] on span "7" at bounding box center [400, 326] width 110 height 40
type input "137_"
click at [625, 314] on span "9" at bounding box center [621, 326] width 111 height 40
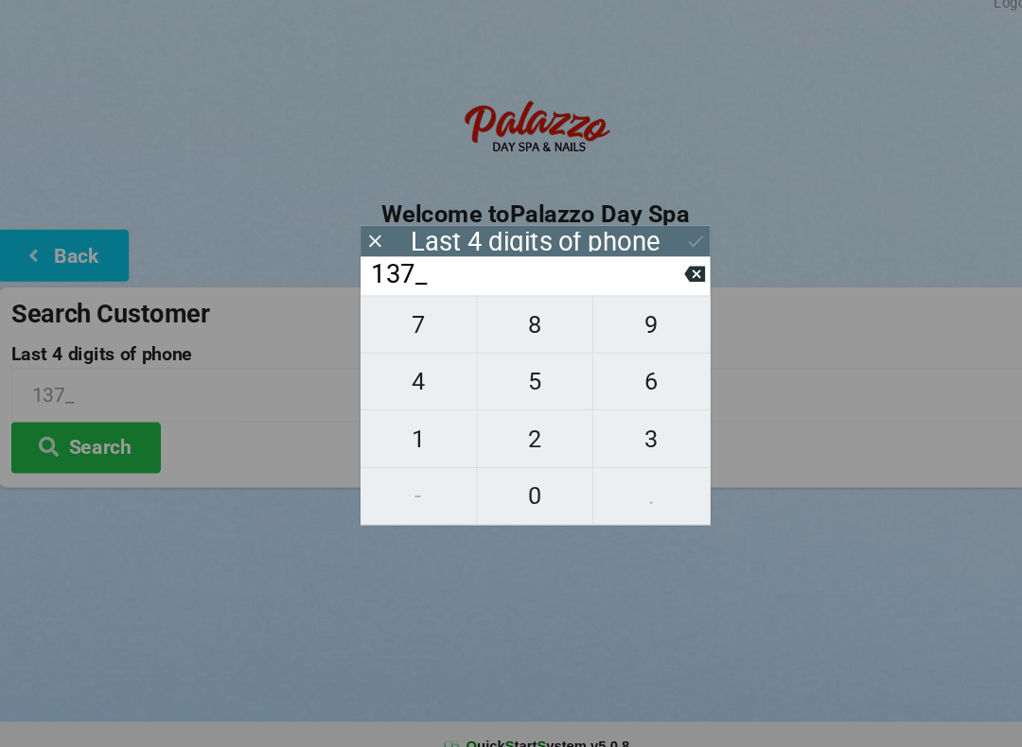
type input "1379"
click at [606, 237] on div "Last 4 digits of phone" at bounding box center [512, 246] width 236 height 19
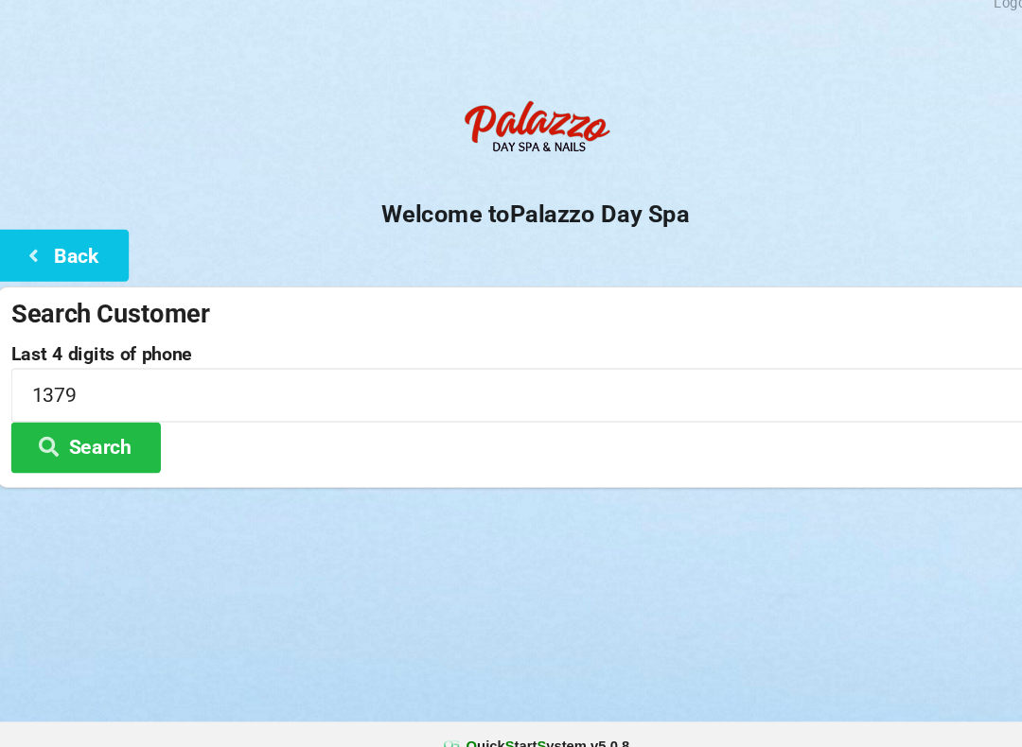
click at [525, 213] on h2 "Welcome to [GEOGRAPHIC_DATA]" at bounding box center [511, 221] width 1022 height 29
click at [99, 421] on button "Search" at bounding box center [85, 442] width 142 height 48
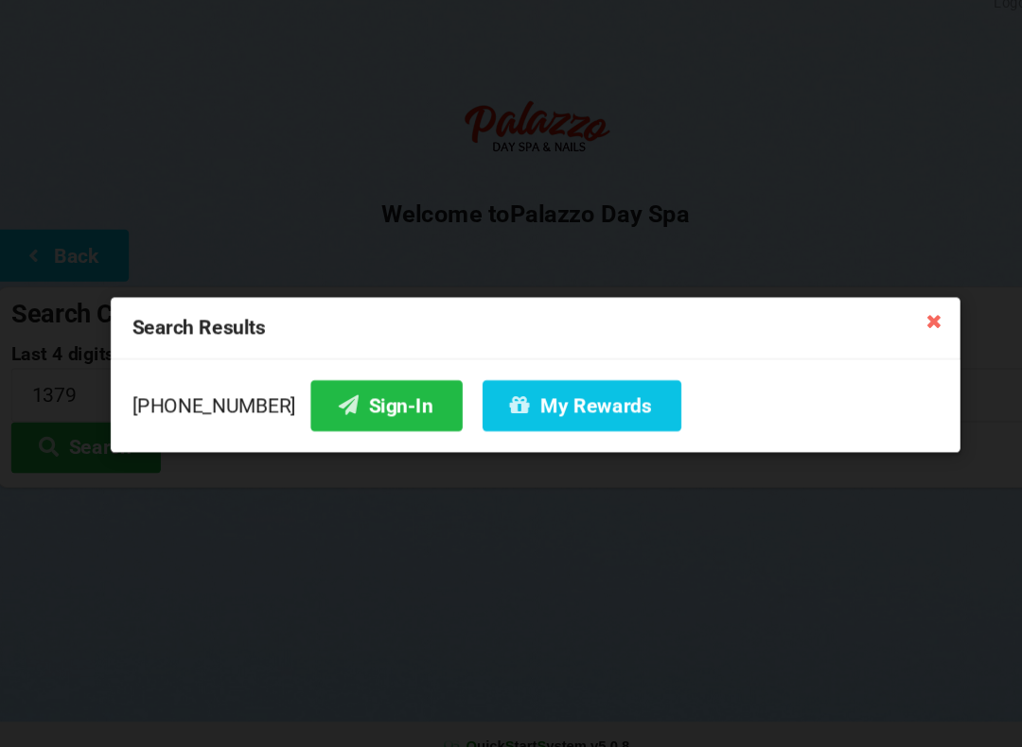
click at [356, 380] on button "Sign-In" at bounding box center [370, 402] width 144 height 48
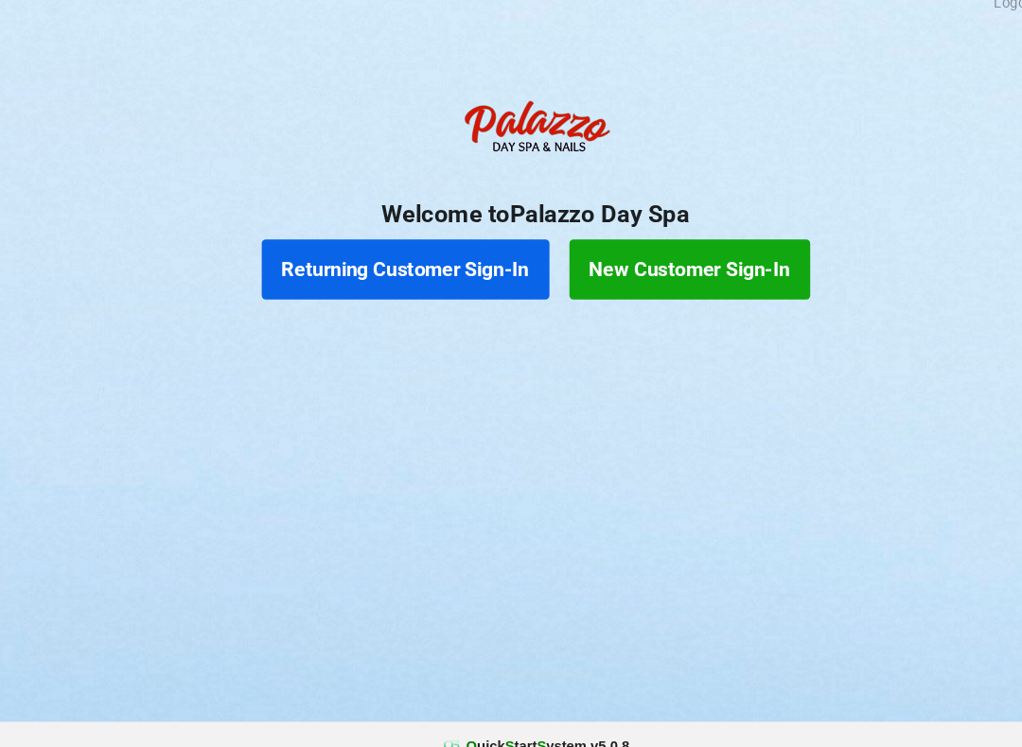
click at [421, 251] on button "Returning Customer Sign-In" at bounding box center [388, 273] width 272 height 57
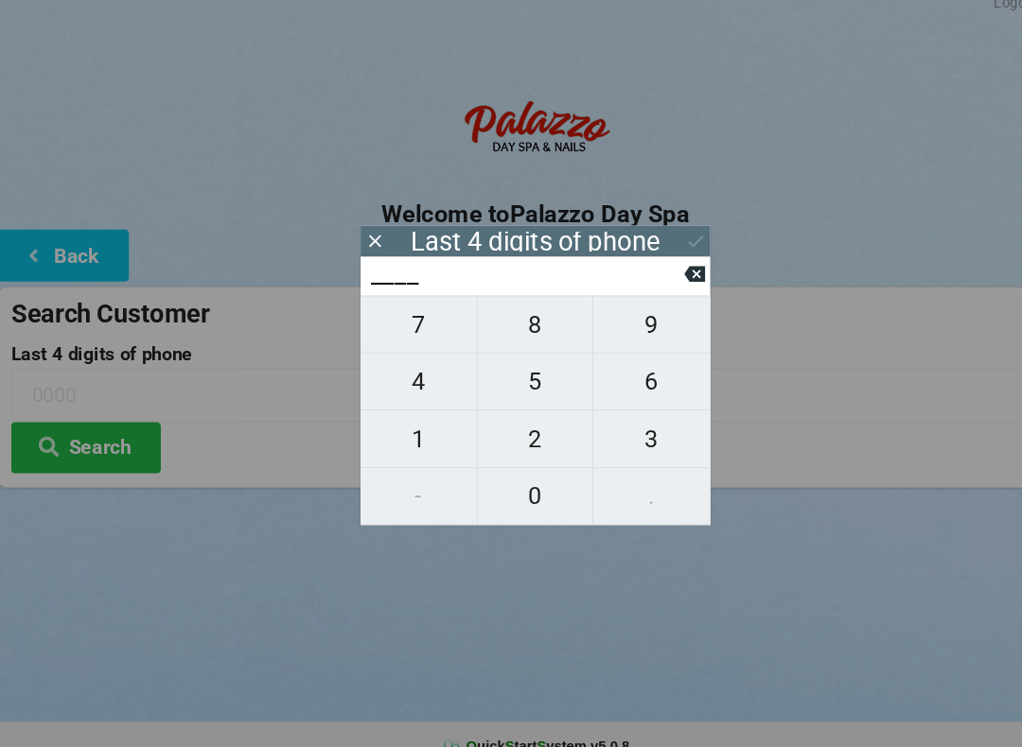
click at [502, 327] on span "8" at bounding box center [511, 326] width 110 height 40
type input "8___"
click at [391, 379] on span "4" at bounding box center [400, 380] width 110 height 40
type input "84__"
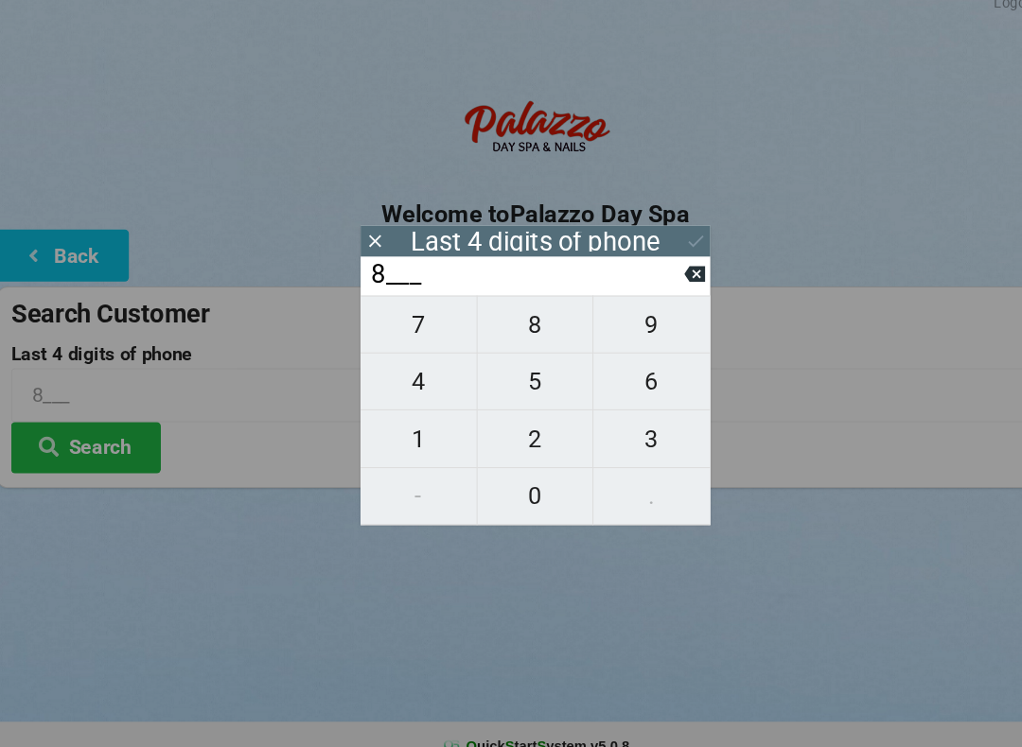
type input "84__"
click at [381, 441] on button "1" at bounding box center [400, 434] width 111 height 54
type input "841_"
click at [383, 316] on span "7" at bounding box center [400, 326] width 110 height 40
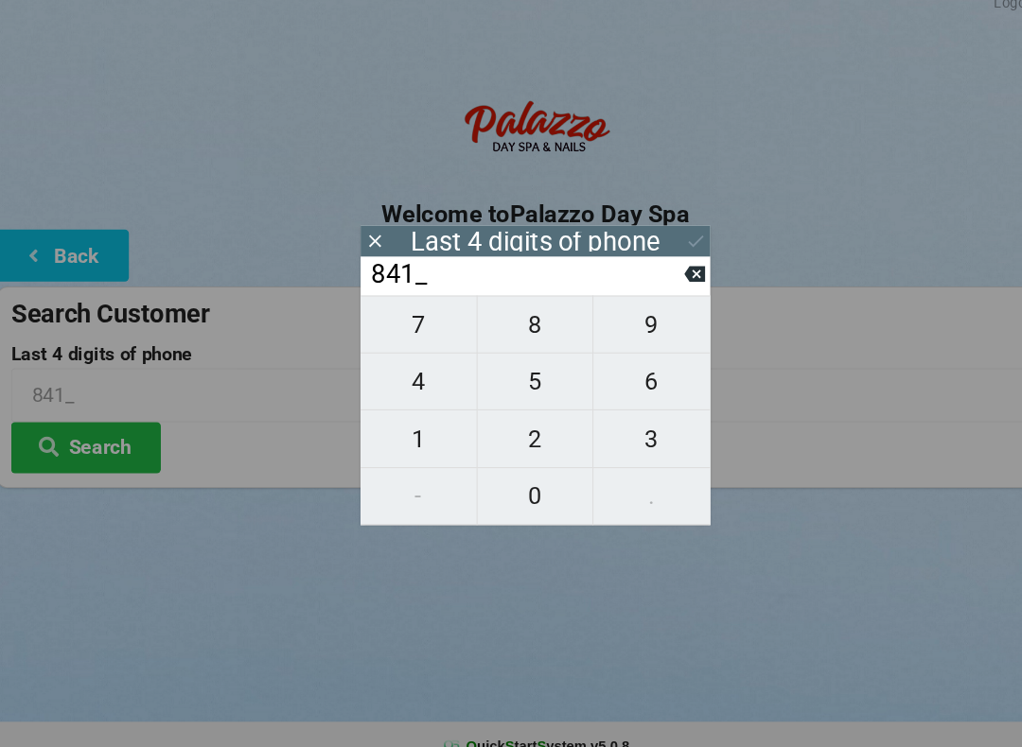
type input "8417"
click at [108, 436] on button "Search" at bounding box center [85, 442] width 142 height 48
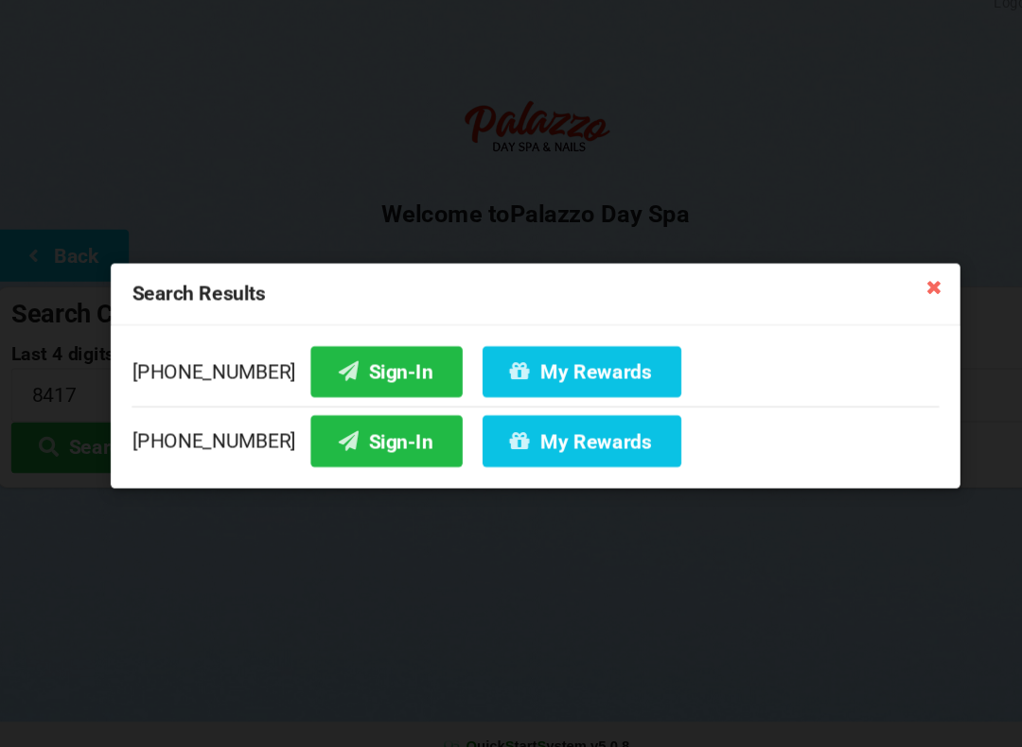
click at [876, 286] on icon at bounding box center [888, 289] width 30 height 30
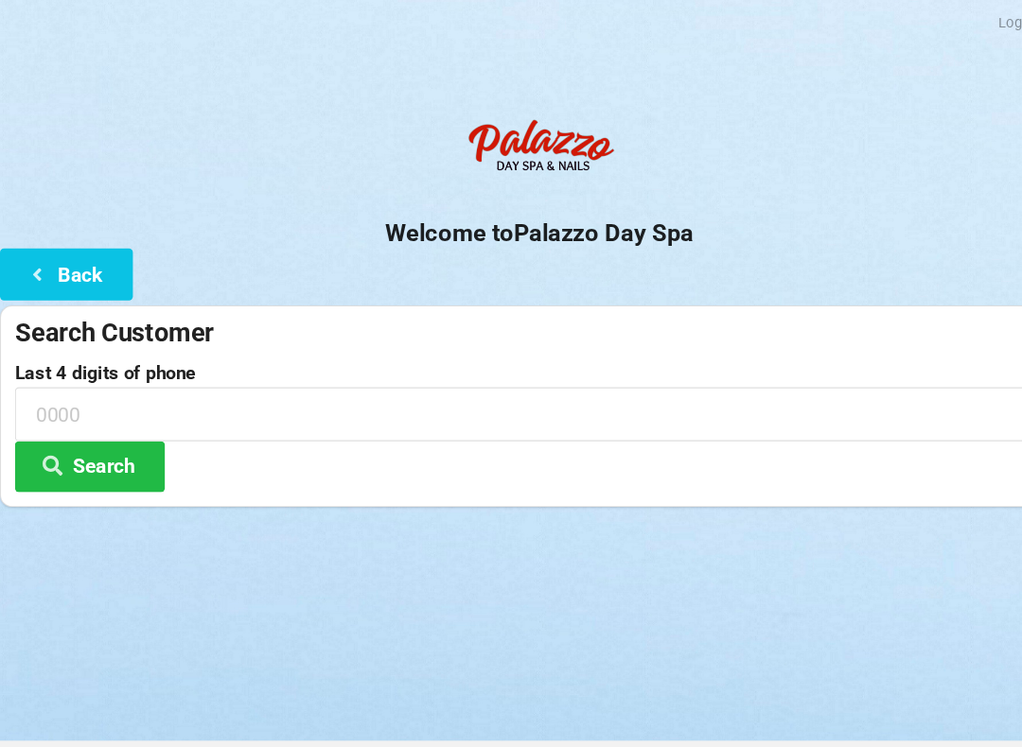
click at [89, 270] on button "Back" at bounding box center [63, 260] width 126 height 48
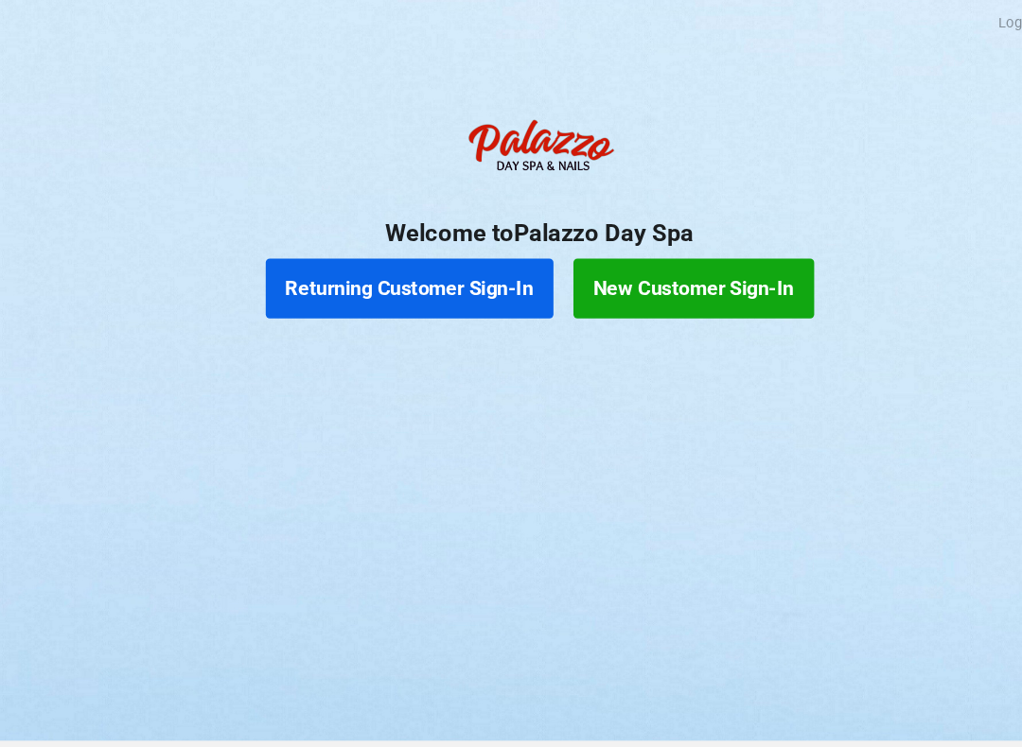
click at [710, 286] on button "New Customer Sign-In" at bounding box center [657, 273] width 228 height 57
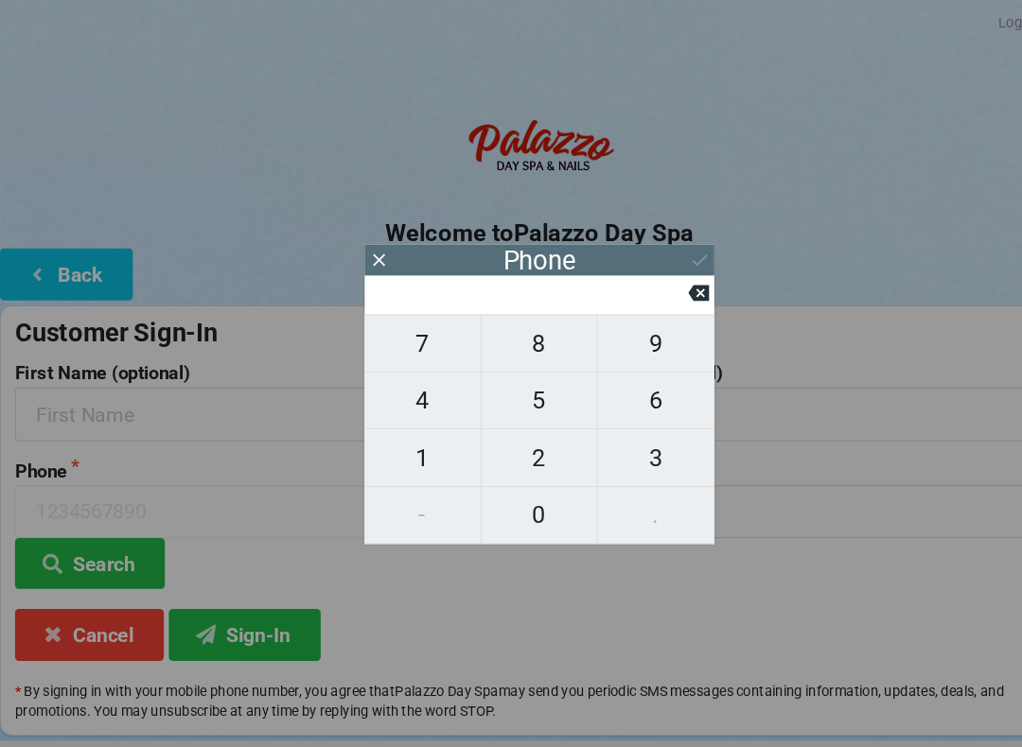
click at [399, 392] on span "4" at bounding box center [400, 380] width 110 height 40
type input "4"
click at [504, 483] on span "0" at bounding box center [511, 488] width 110 height 40
type input "40"
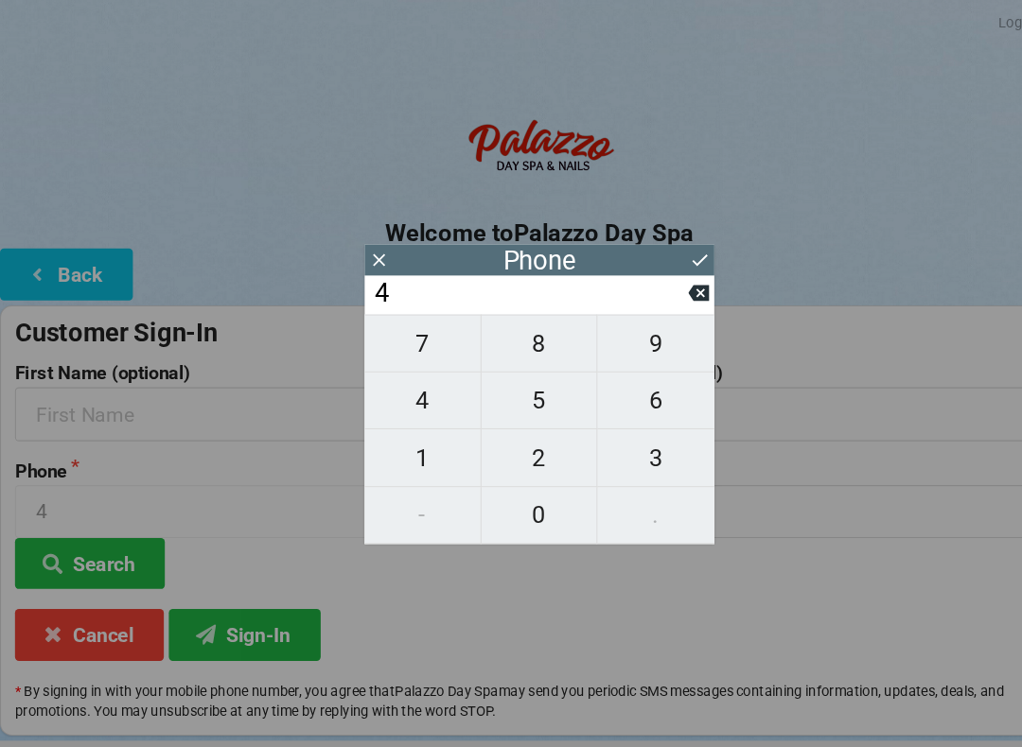
type input "40"
click at [394, 342] on span "7" at bounding box center [400, 326] width 110 height 40
type input "407"
click at [398, 345] on span "7" at bounding box center [400, 326] width 110 height 40
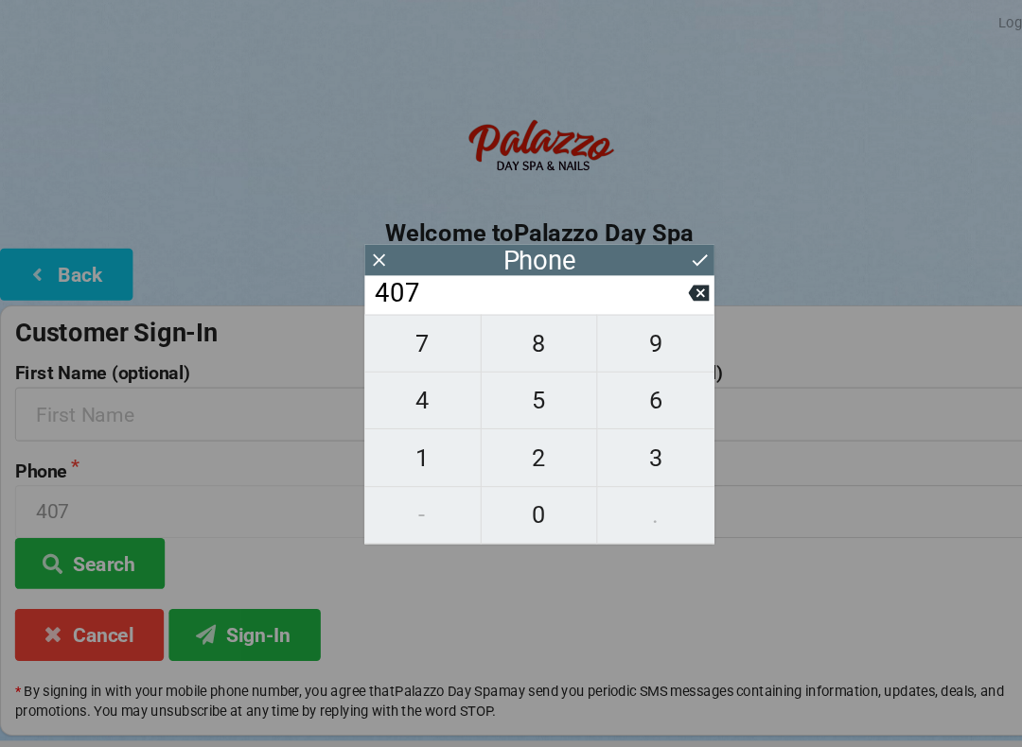
type input "4077"
click at [521, 391] on span "5" at bounding box center [511, 380] width 110 height 40
type input "40775"
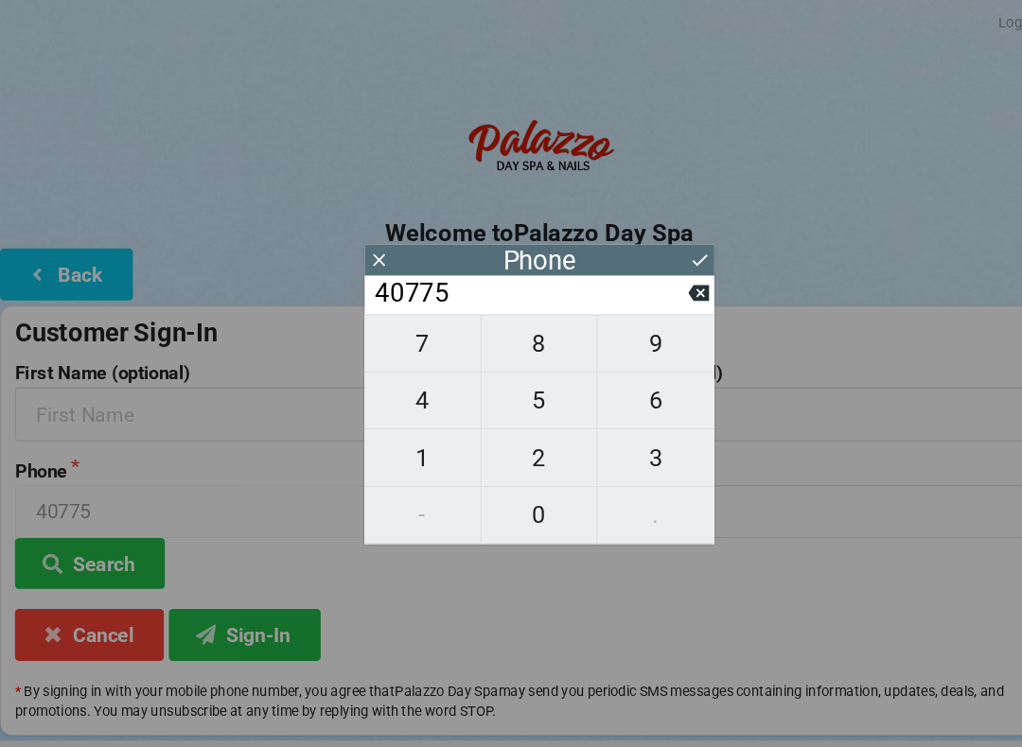
click at [512, 343] on span "8" at bounding box center [511, 326] width 110 height 40
type input "407758"
click at [504, 341] on span "8" at bounding box center [511, 326] width 110 height 40
type input "4077588"
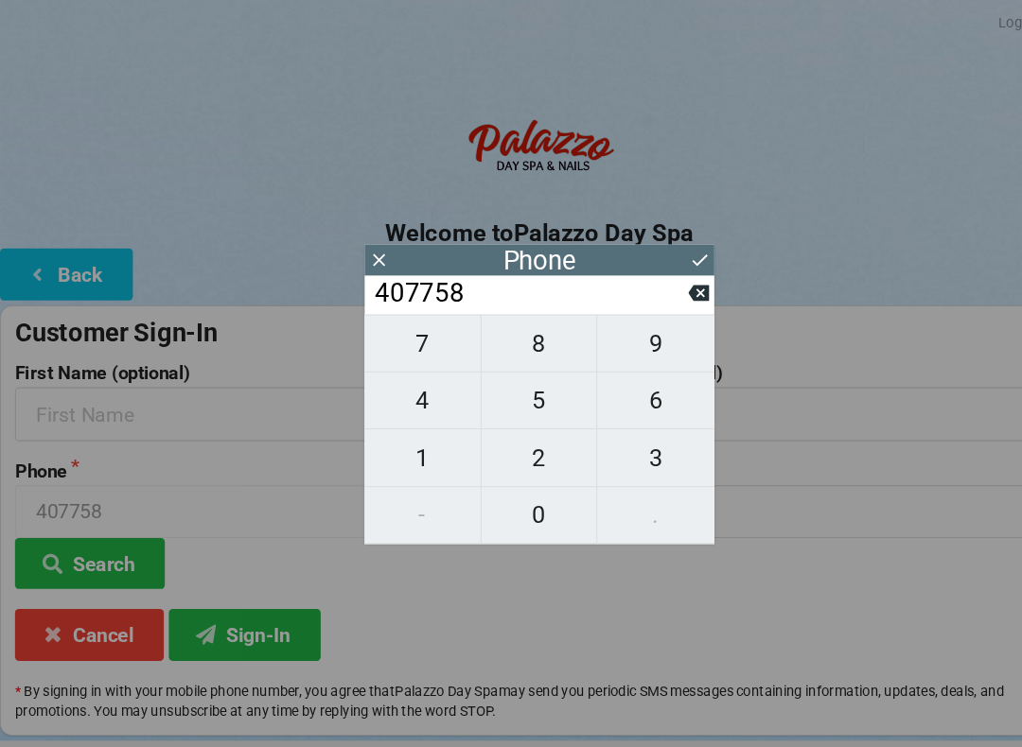
type input "4077588"
click at [403, 394] on span "4" at bounding box center [400, 380] width 110 height 40
type input "40775884"
click at [387, 461] on button "1" at bounding box center [400, 434] width 111 height 54
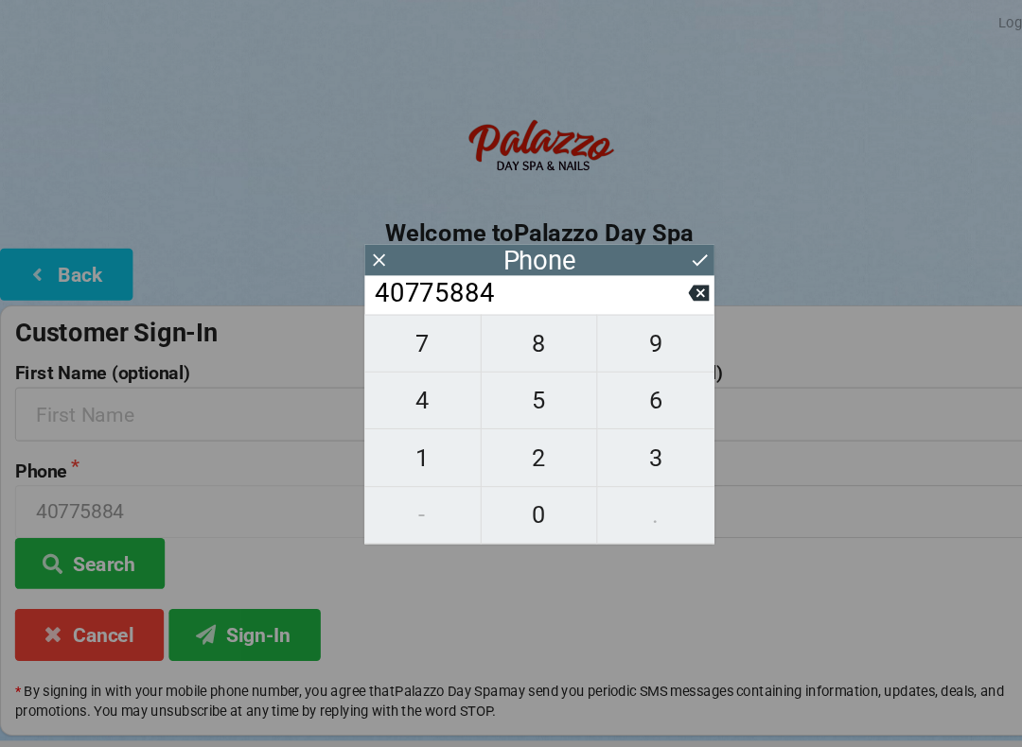
type input "407758841"
click at [400, 336] on span "7" at bounding box center [400, 326] width 110 height 40
type input "4077588417"
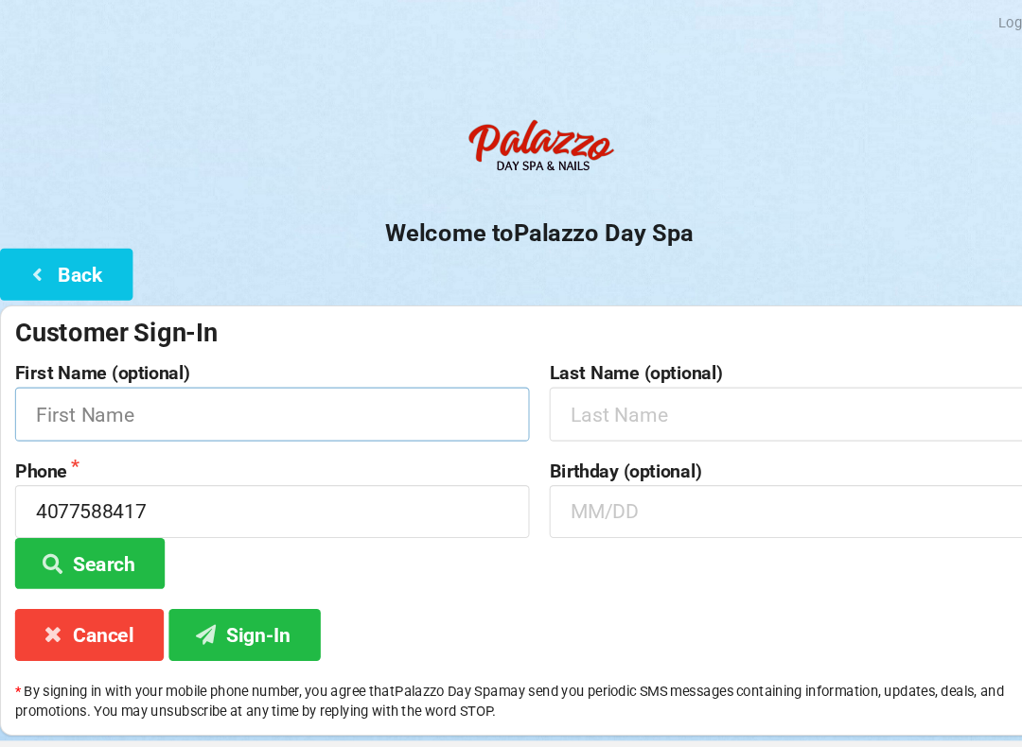
click at [135, 389] on input "text" at bounding box center [257, 392] width 487 height 50
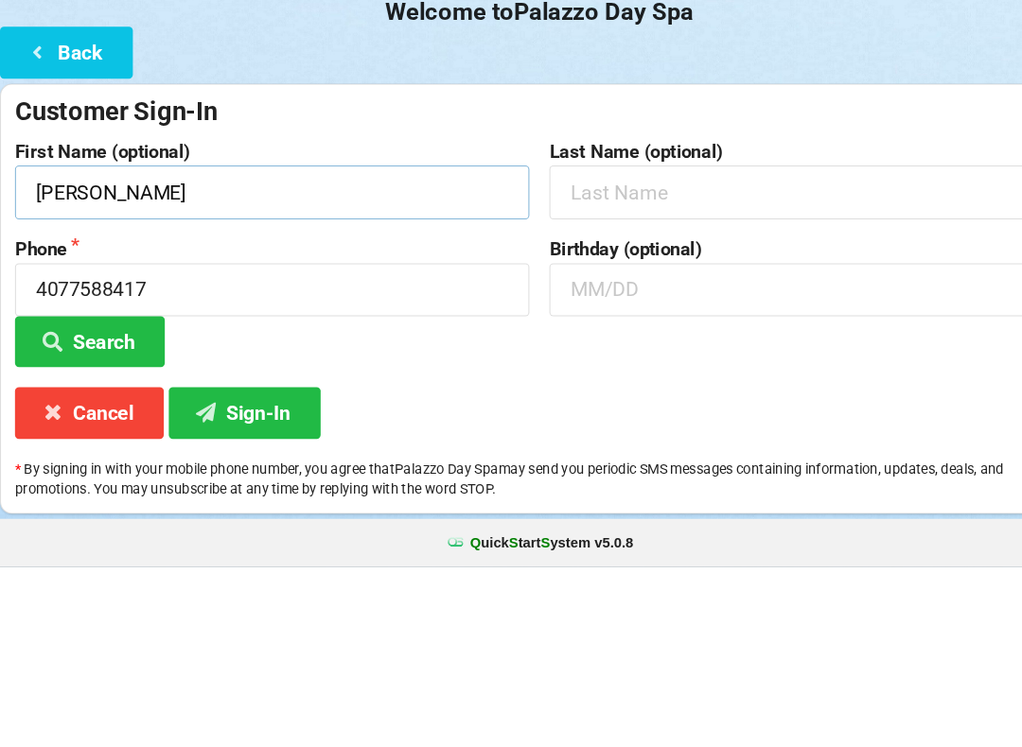
type input "[PERSON_NAME]"
click at [663, 367] on input "text" at bounding box center [763, 392] width 487 height 50
type input "[PERSON_NAME]"
click at [618, 460] on input "text" at bounding box center [763, 485] width 487 height 50
type input "[DATE]"
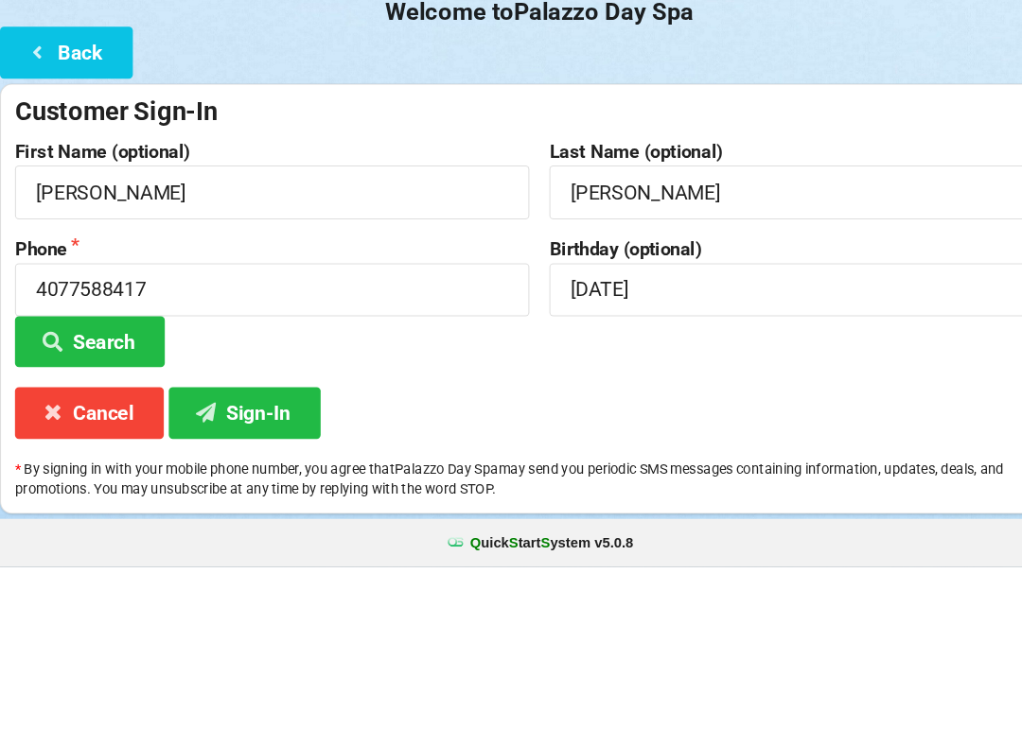
click at [114, 510] on button "Search" at bounding box center [85, 534] width 142 height 48
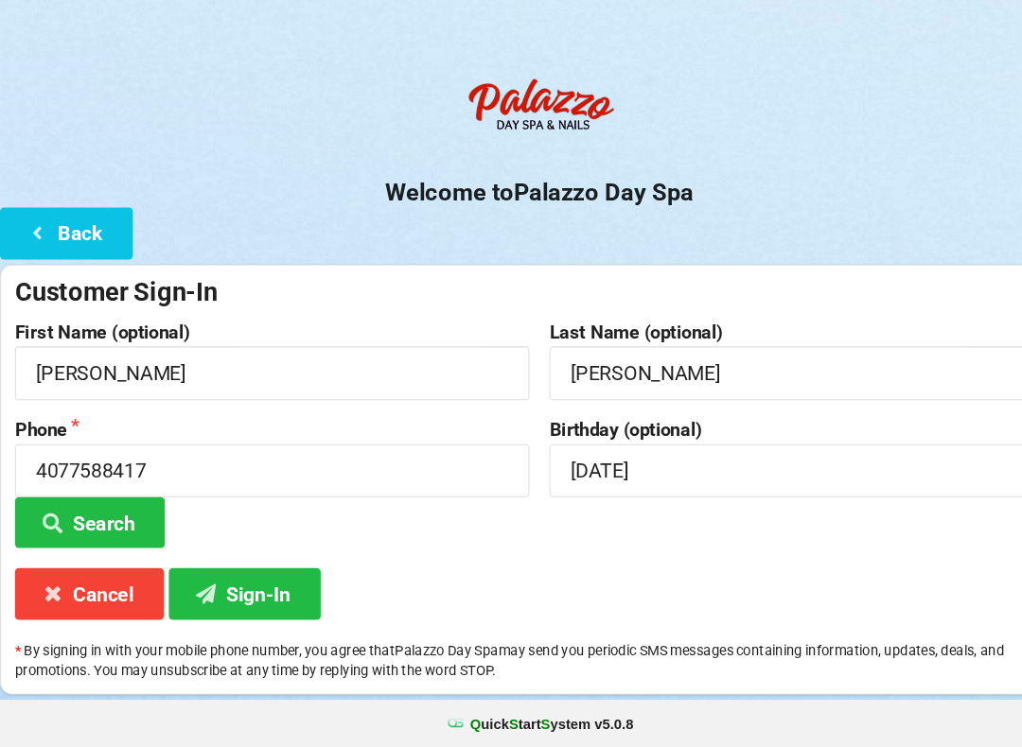
click at [122, 510] on button "Search" at bounding box center [85, 534] width 142 height 48
click at [120, 510] on button "Search" at bounding box center [85, 534] width 142 height 48
